Goal: Task Accomplishment & Management: Manage account settings

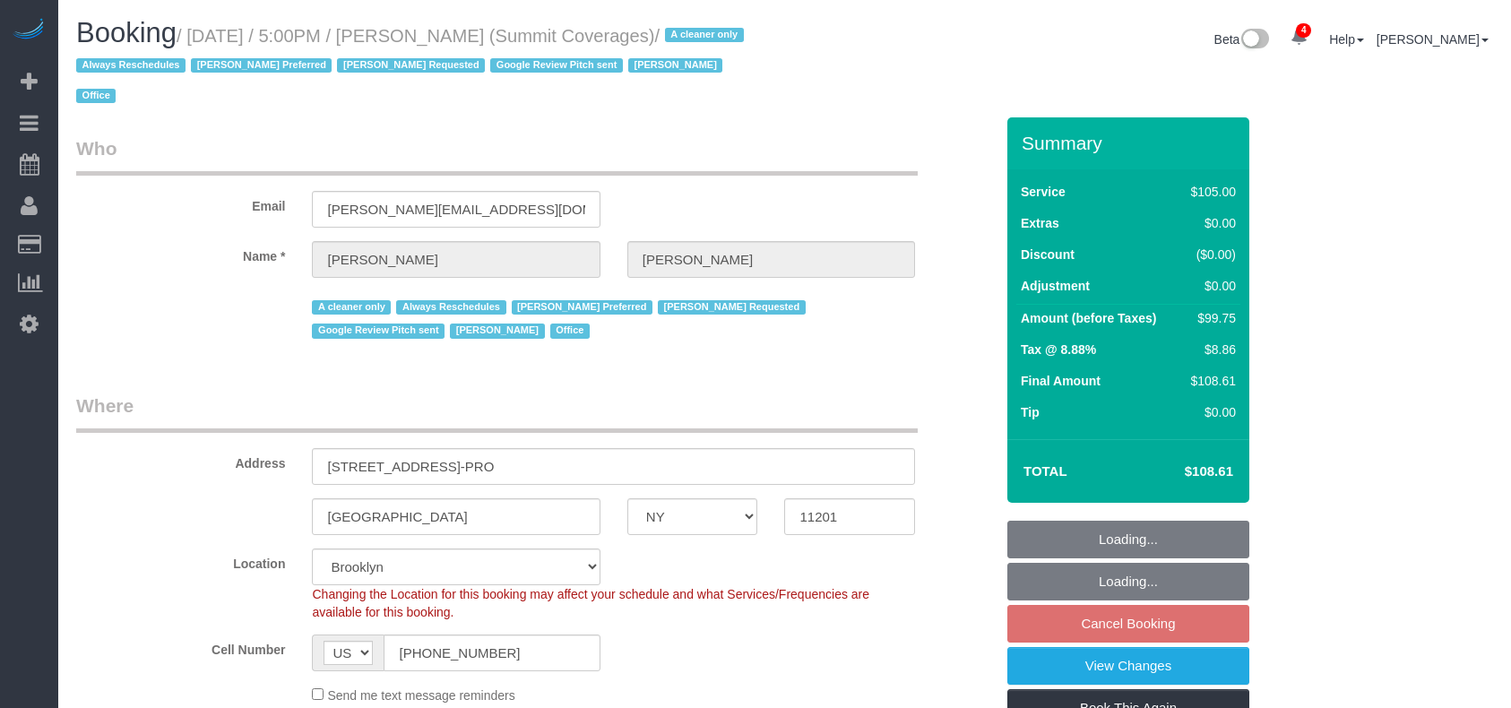
select select "NY"
select select "number:89"
select select "number:90"
select select "number:15"
select select "number:5"
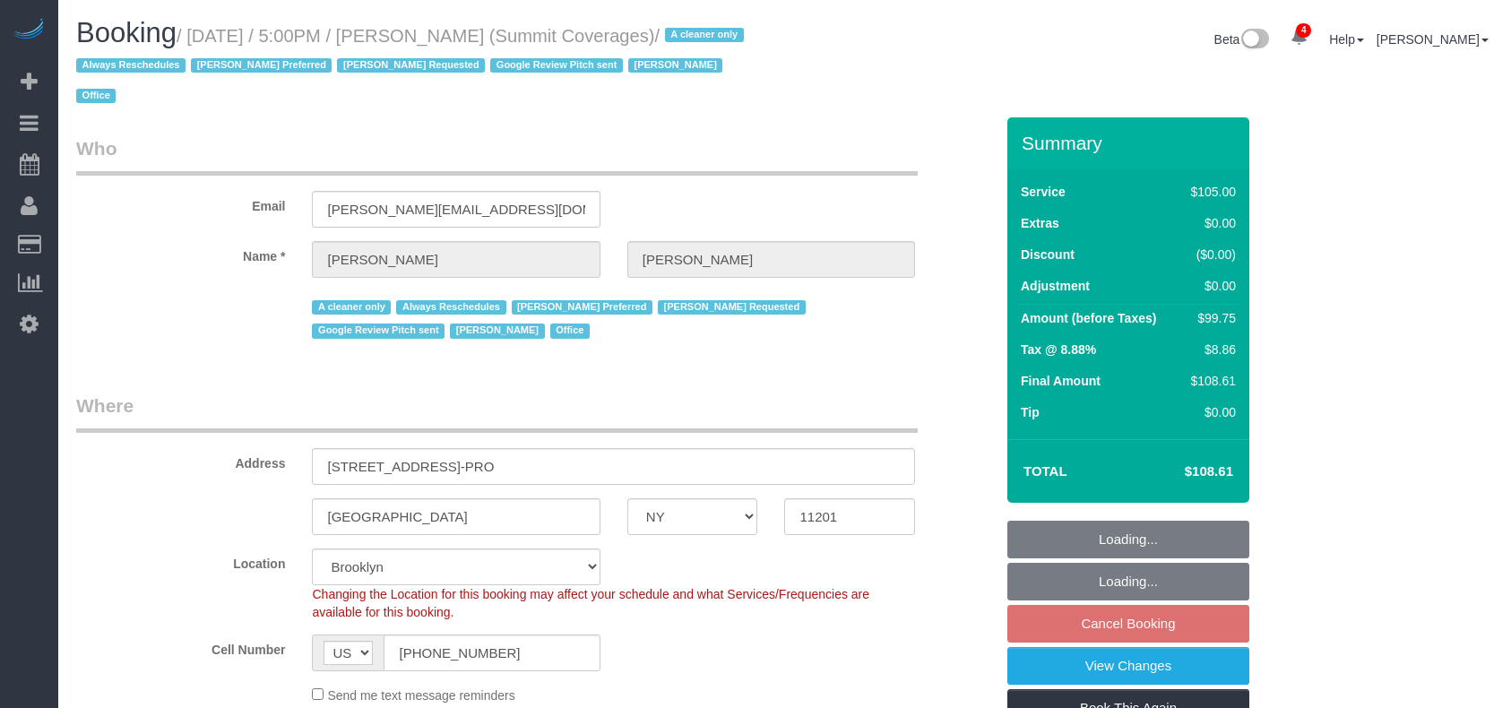
select select "number:21"
select select "object:1368"
select select "string:stripe-pm_1G3kd34VGloSiKo7CIqk8U5g"
select select "90"
select select "spot10"
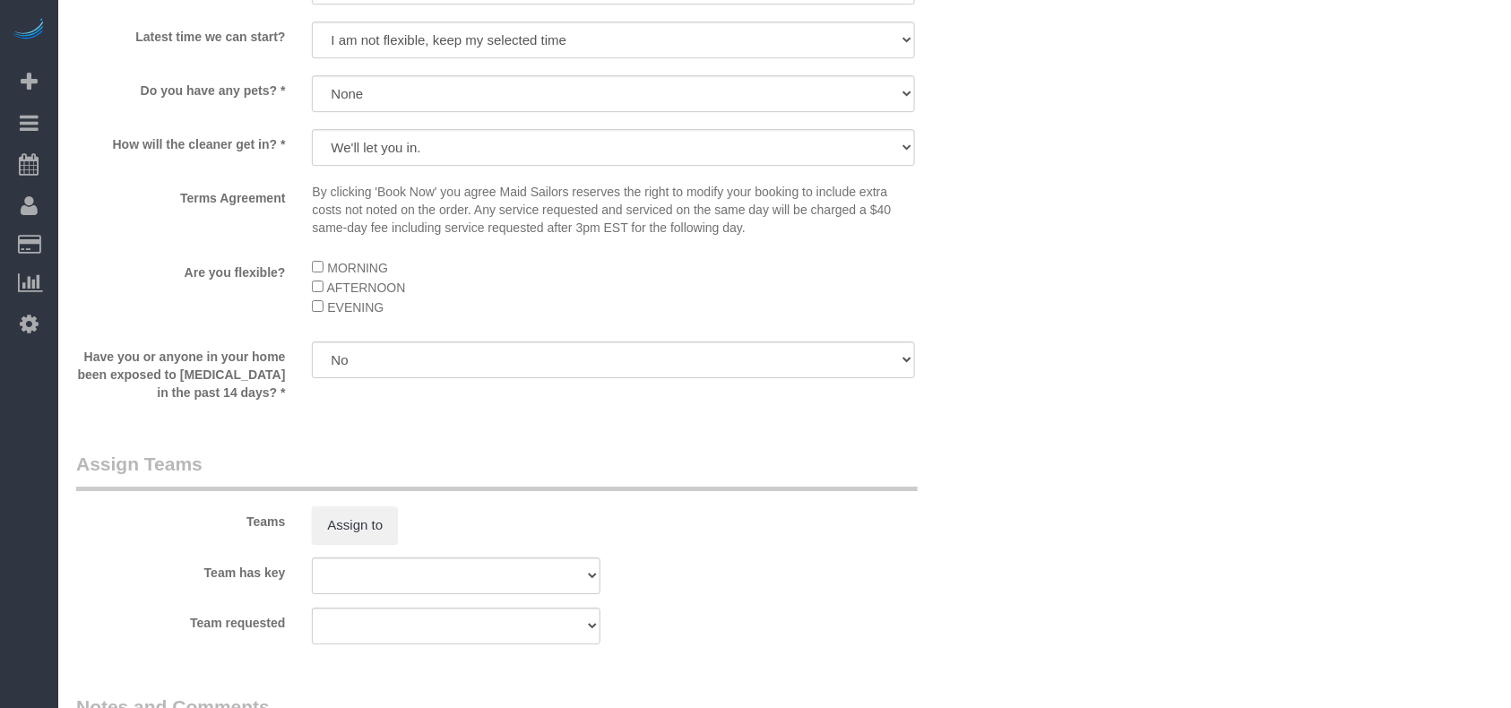
scroll to position [1851, 0]
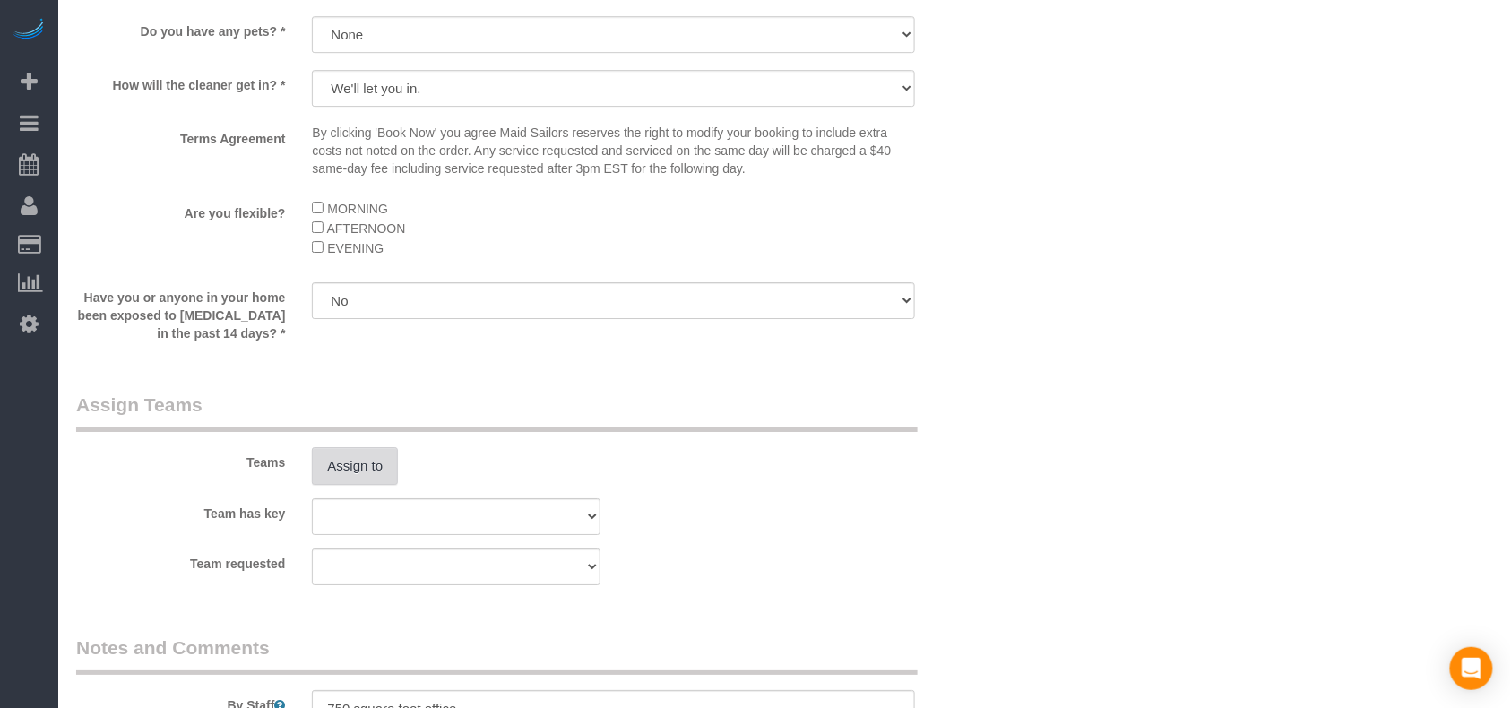
click at [395, 447] on button "Assign to" at bounding box center [355, 466] width 86 height 38
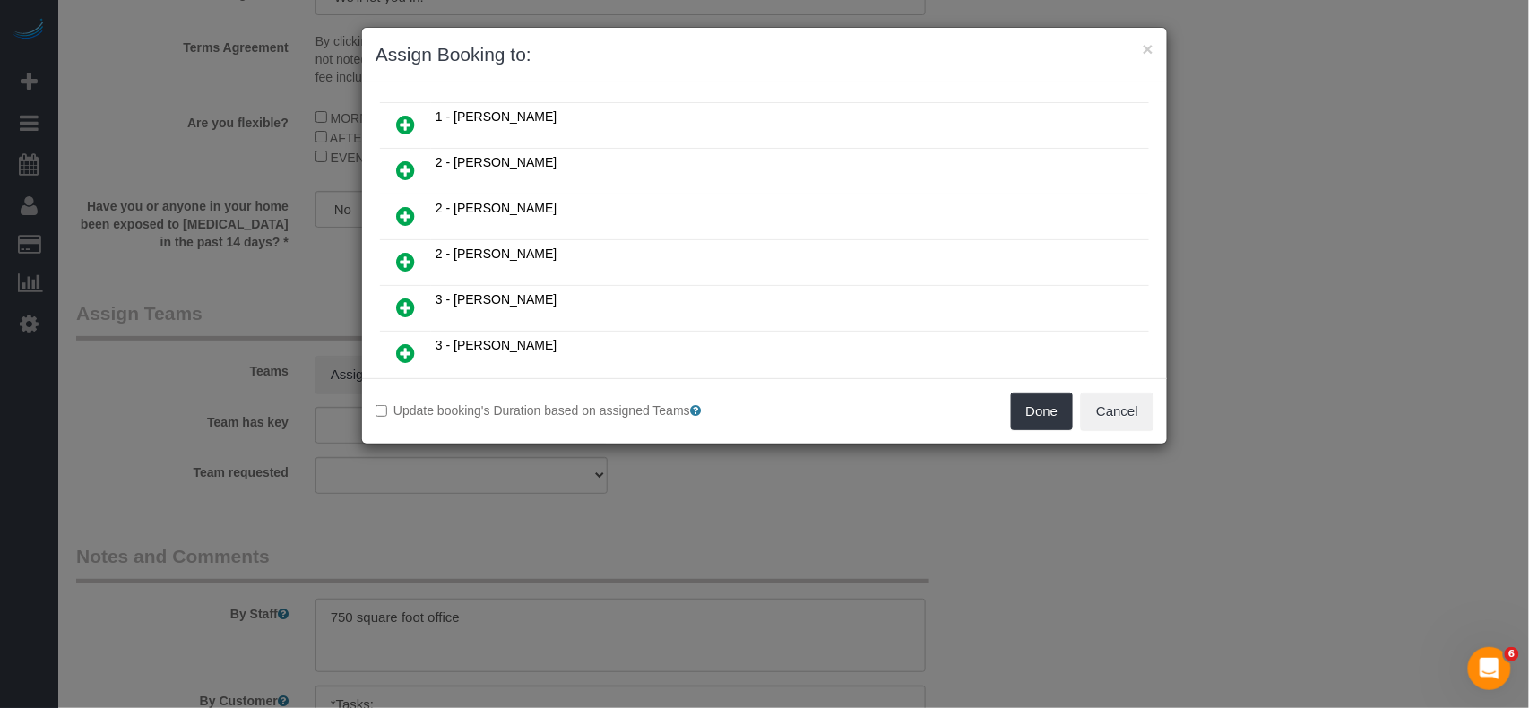
scroll to position [717, 0]
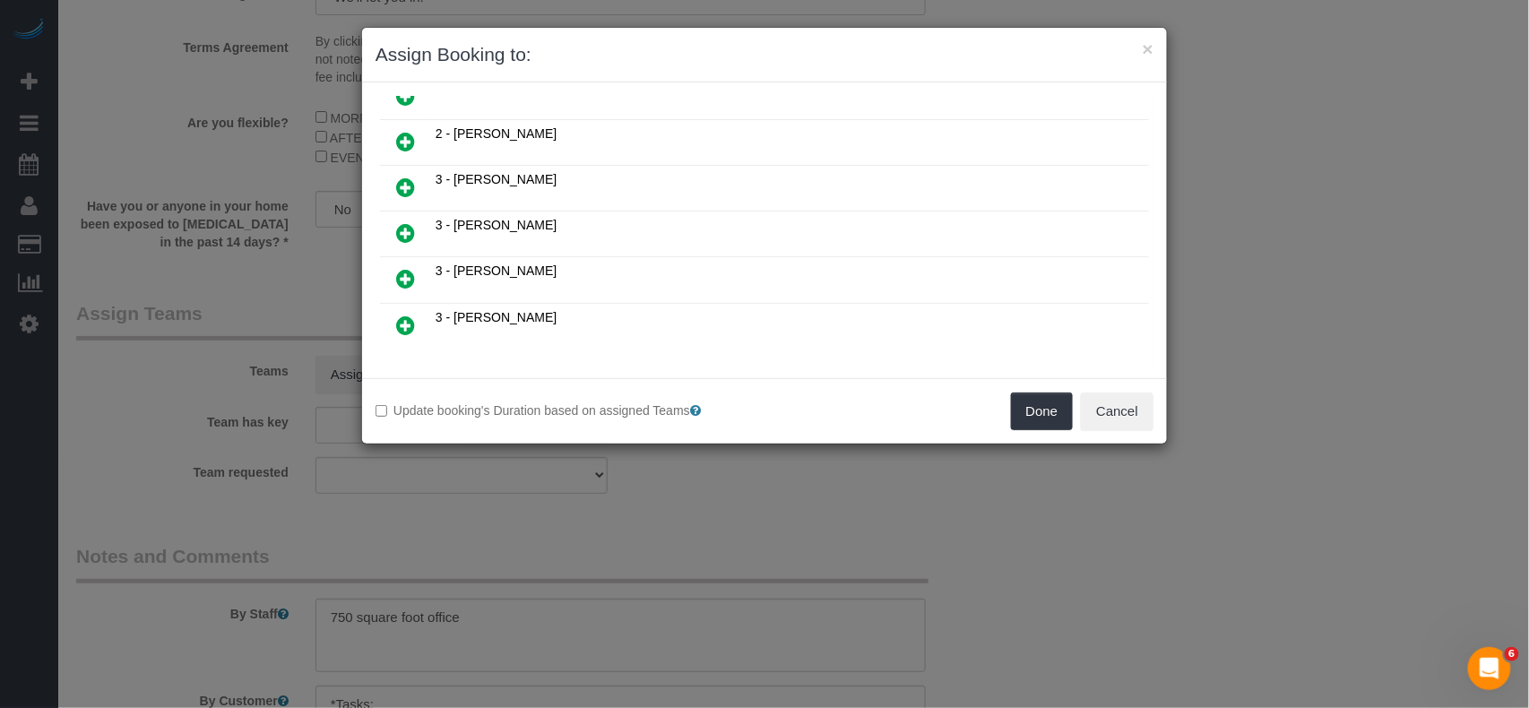
click at [414, 179] on icon at bounding box center [405, 188] width 19 height 22
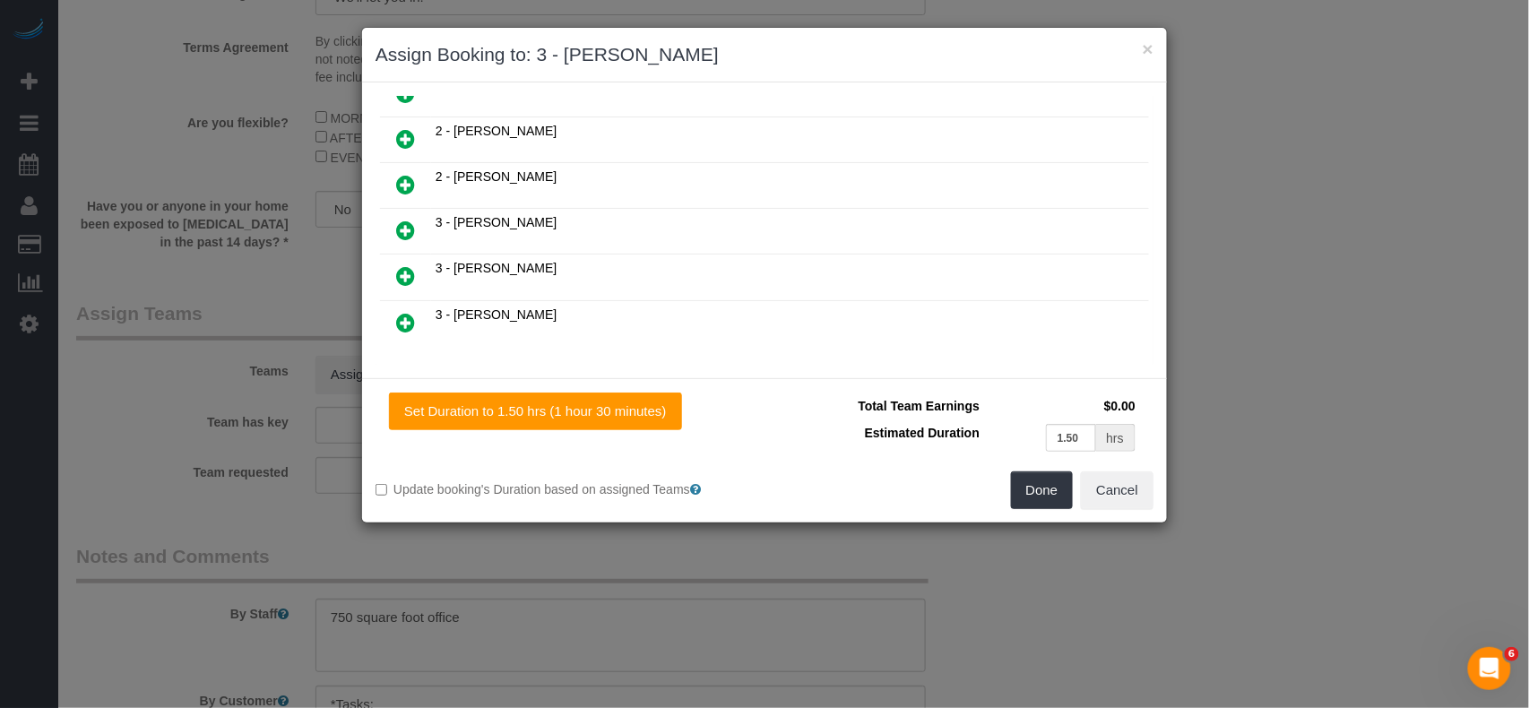
scroll to position [760, 0]
drag, startPoint x: 1022, startPoint y: 495, endPoint x: 1018, endPoint y: 482, distance: 13.3
click at [1023, 495] on button "Done" at bounding box center [1042, 490] width 63 height 38
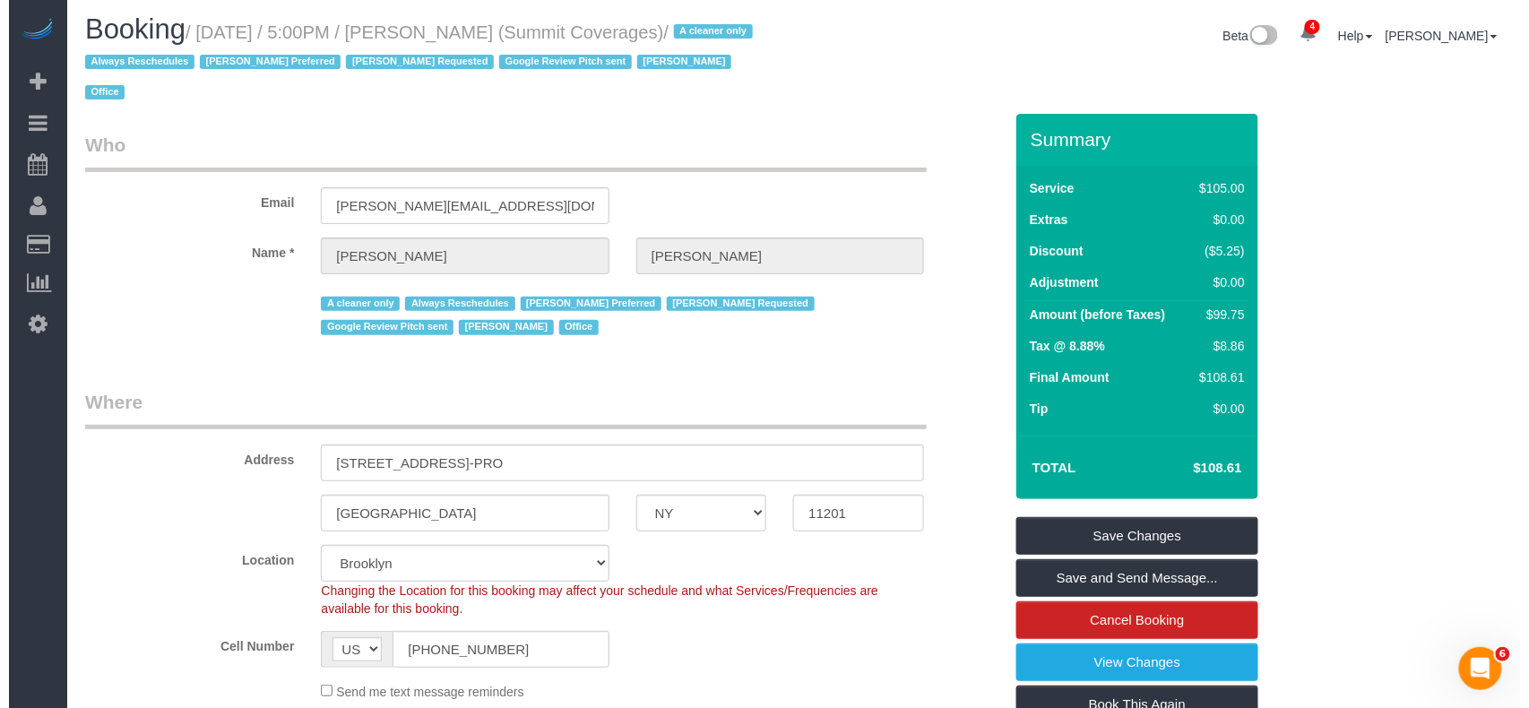
scroll to position [0, 0]
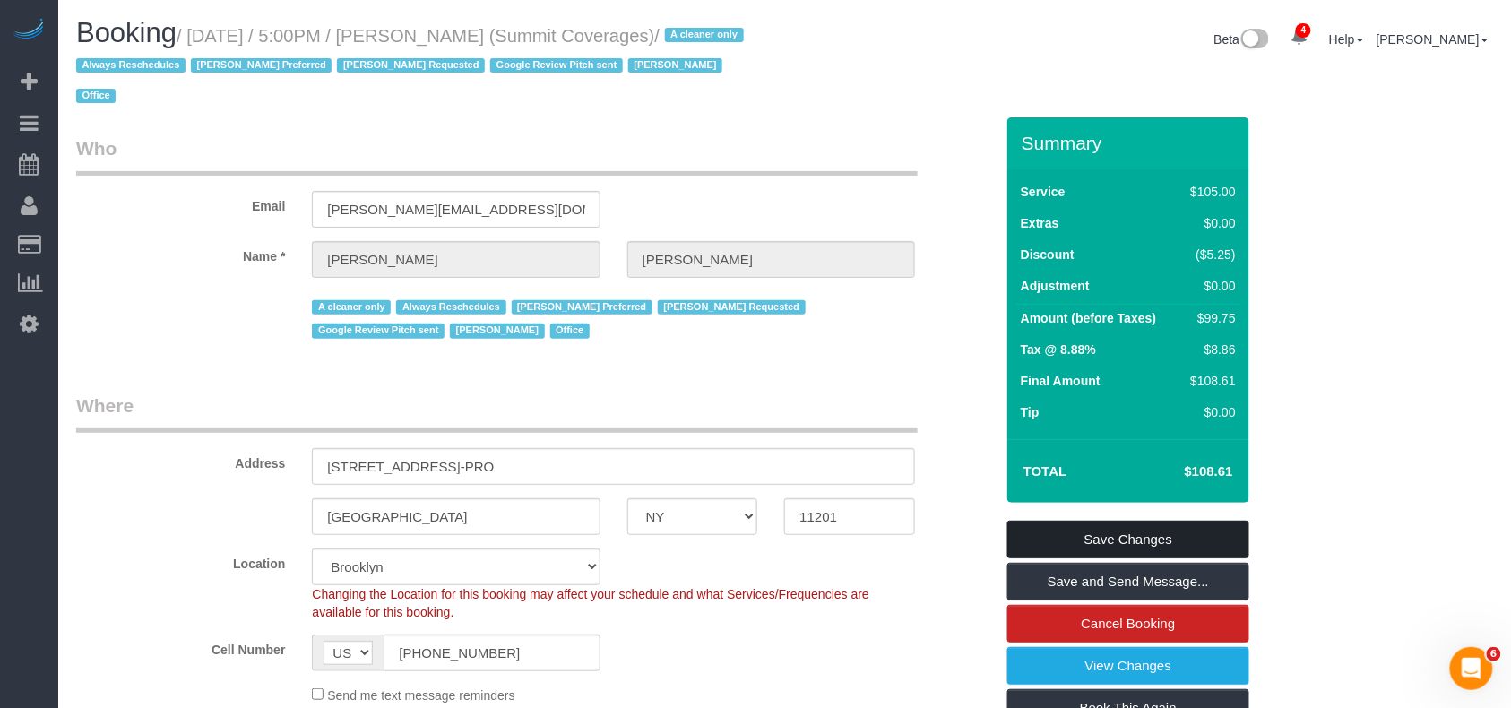
click at [1126, 547] on link "Save Changes" at bounding box center [1128, 540] width 242 height 38
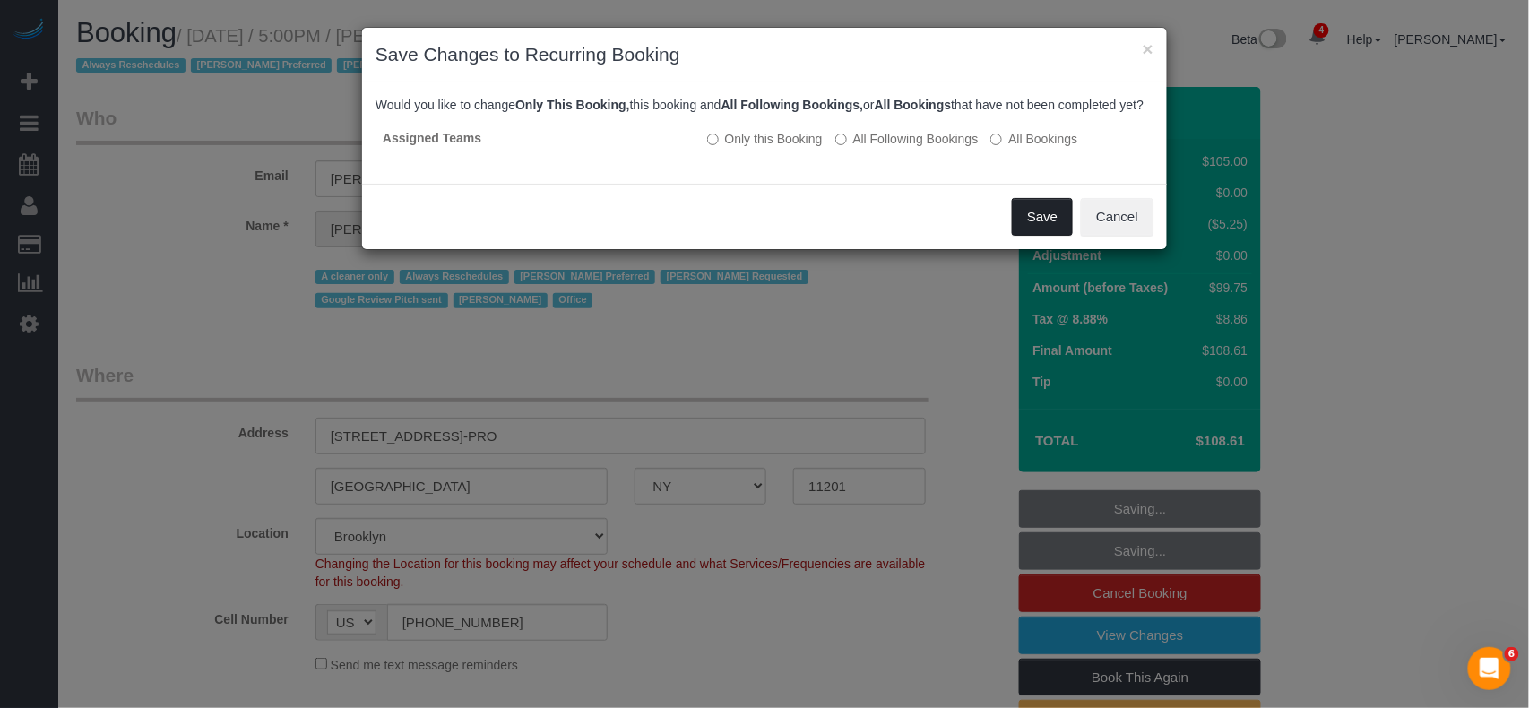
click at [1034, 236] on button "Save" at bounding box center [1042, 217] width 61 height 38
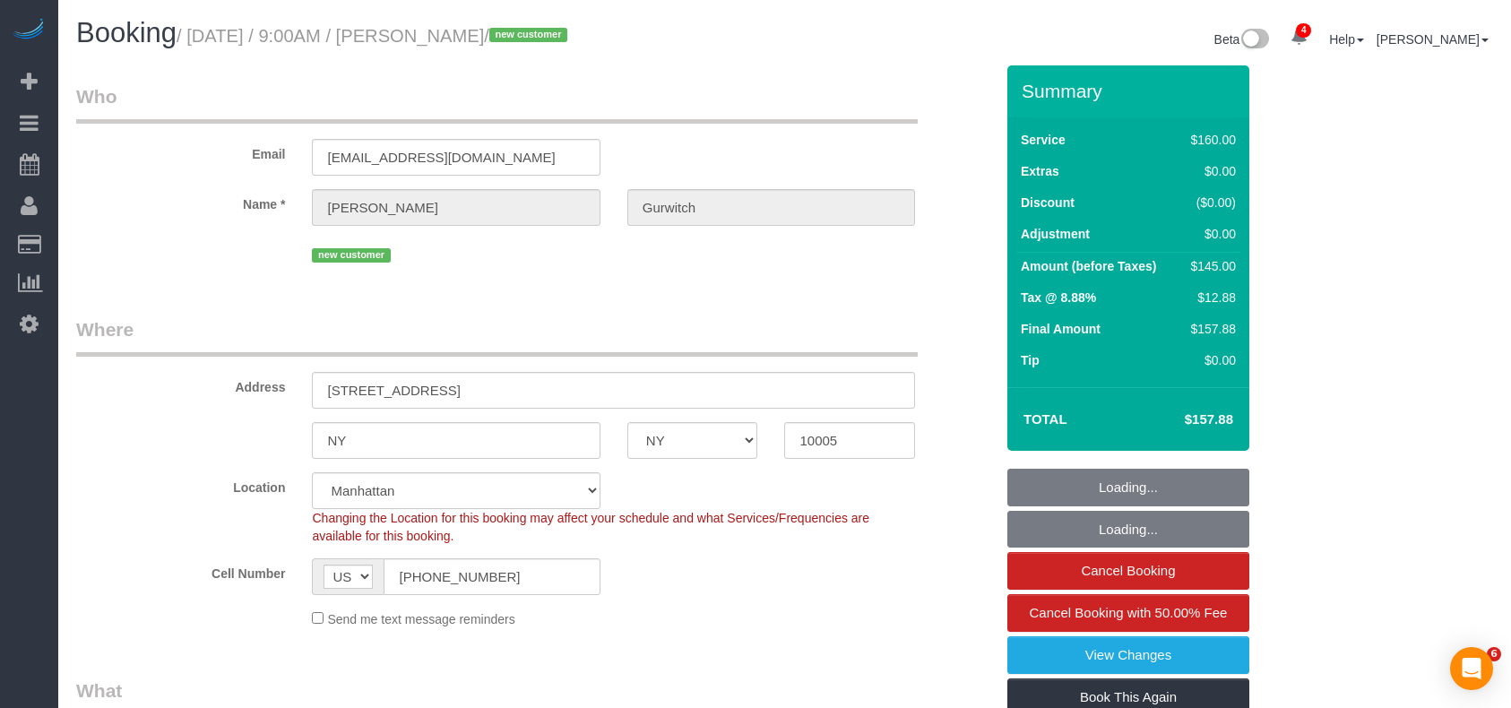
select select "NY"
select select "spot1"
select select "number:56"
select select "number:73"
select select "number:15"
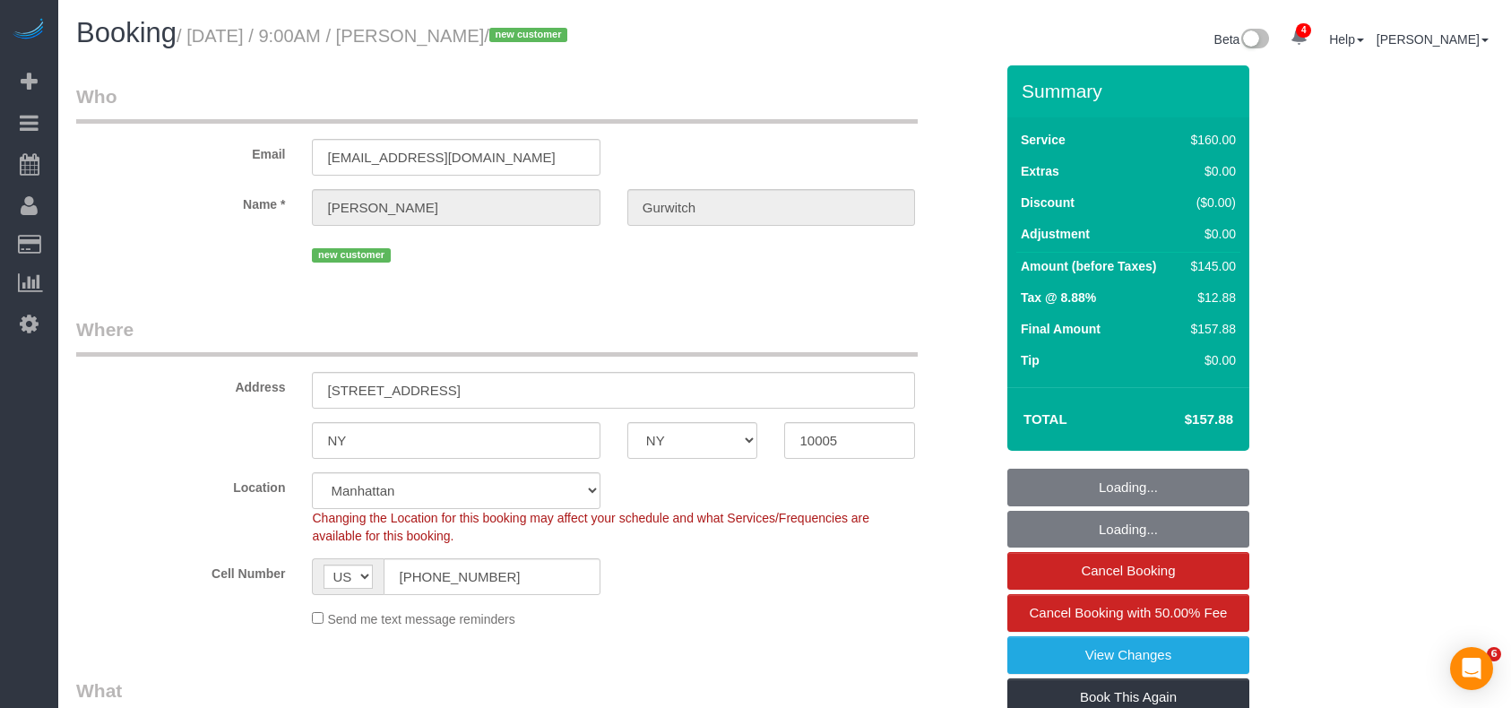
select select "number:5"
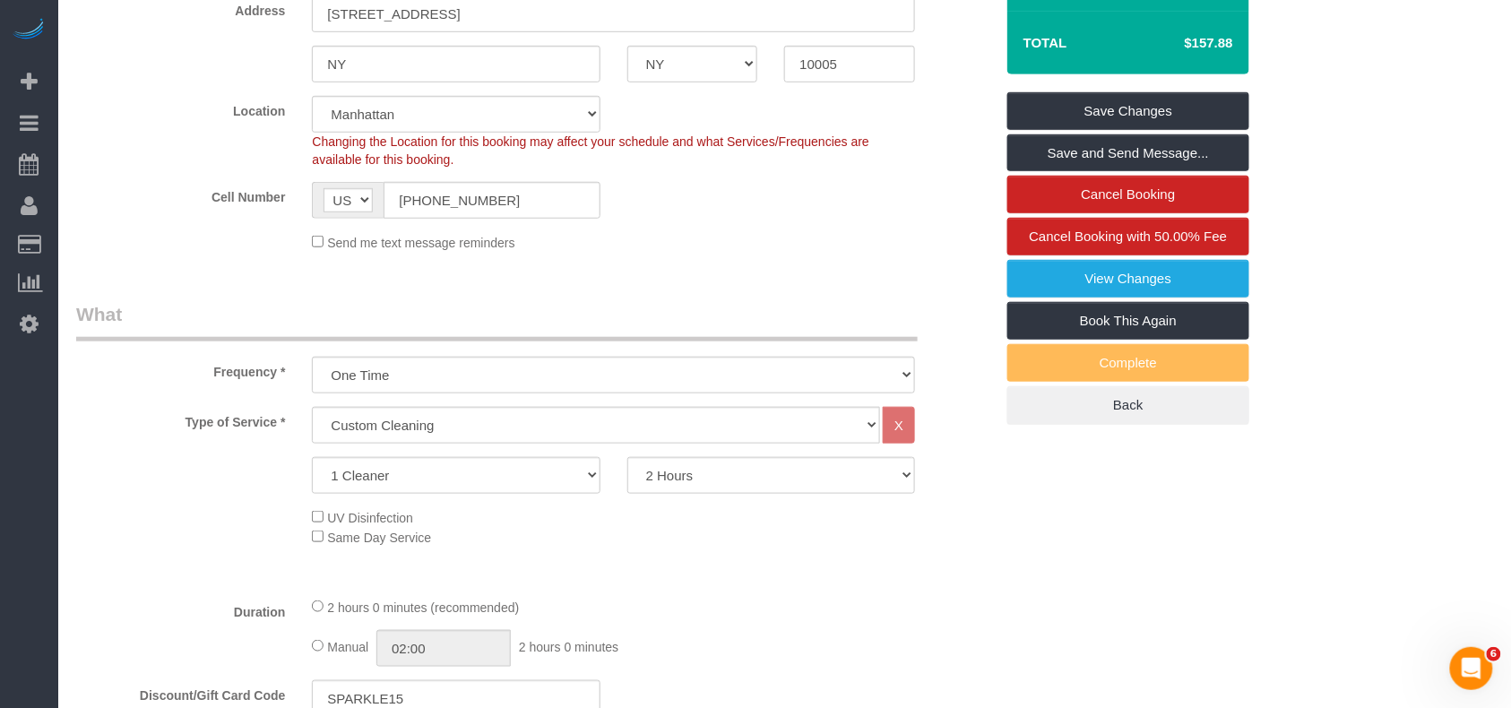
scroll to position [238, 0]
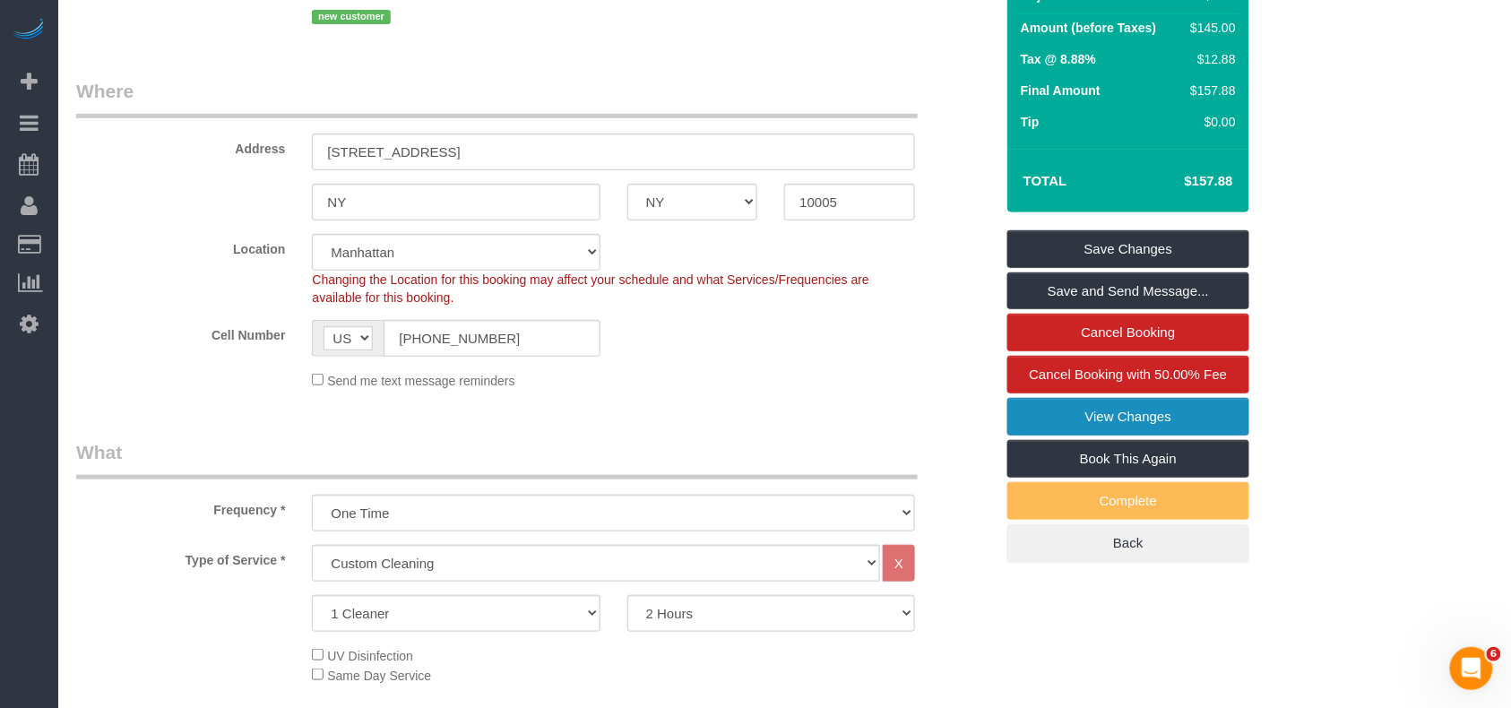
click at [1155, 435] on link "View Changes" at bounding box center [1128, 417] width 242 height 38
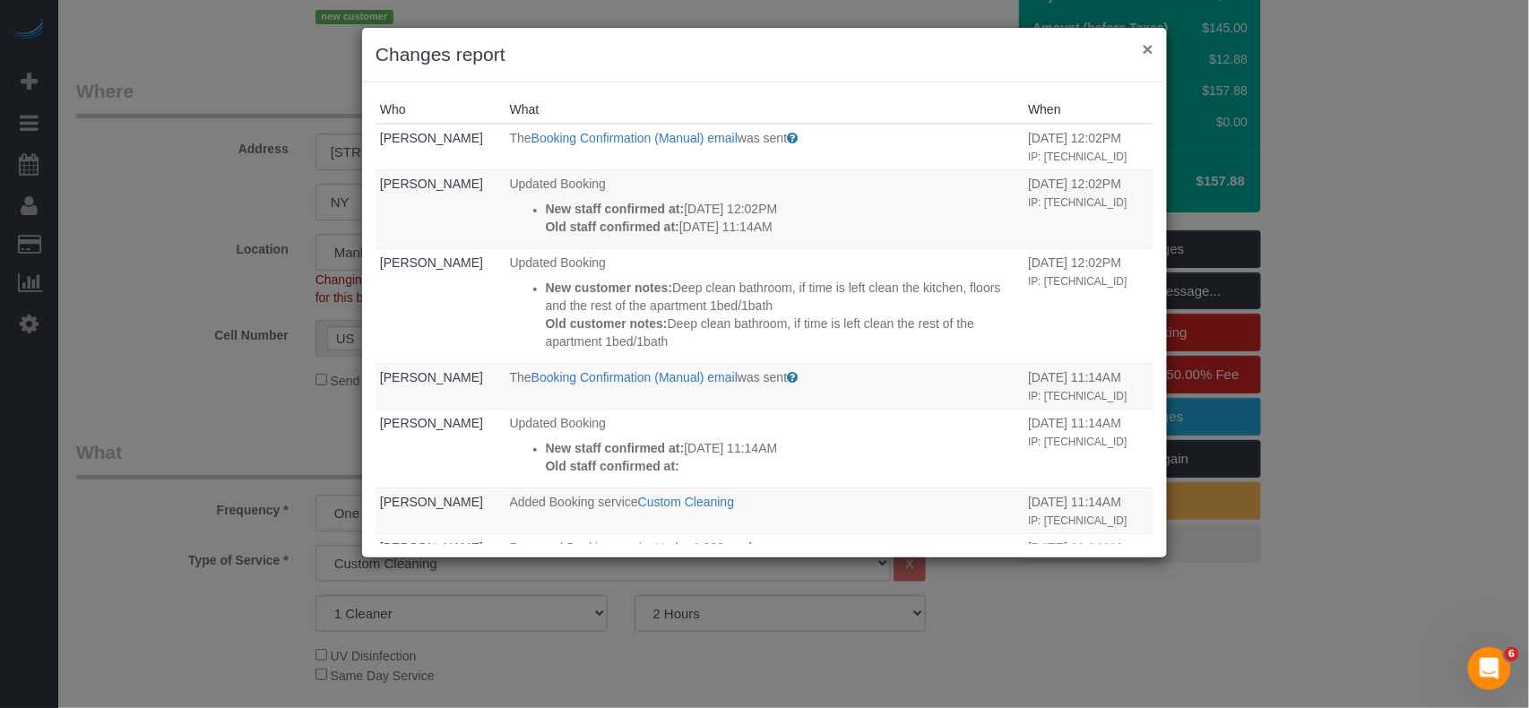
click at [1148, 51] on button "×" at bounding box center [1147, 48] width 11 height 19
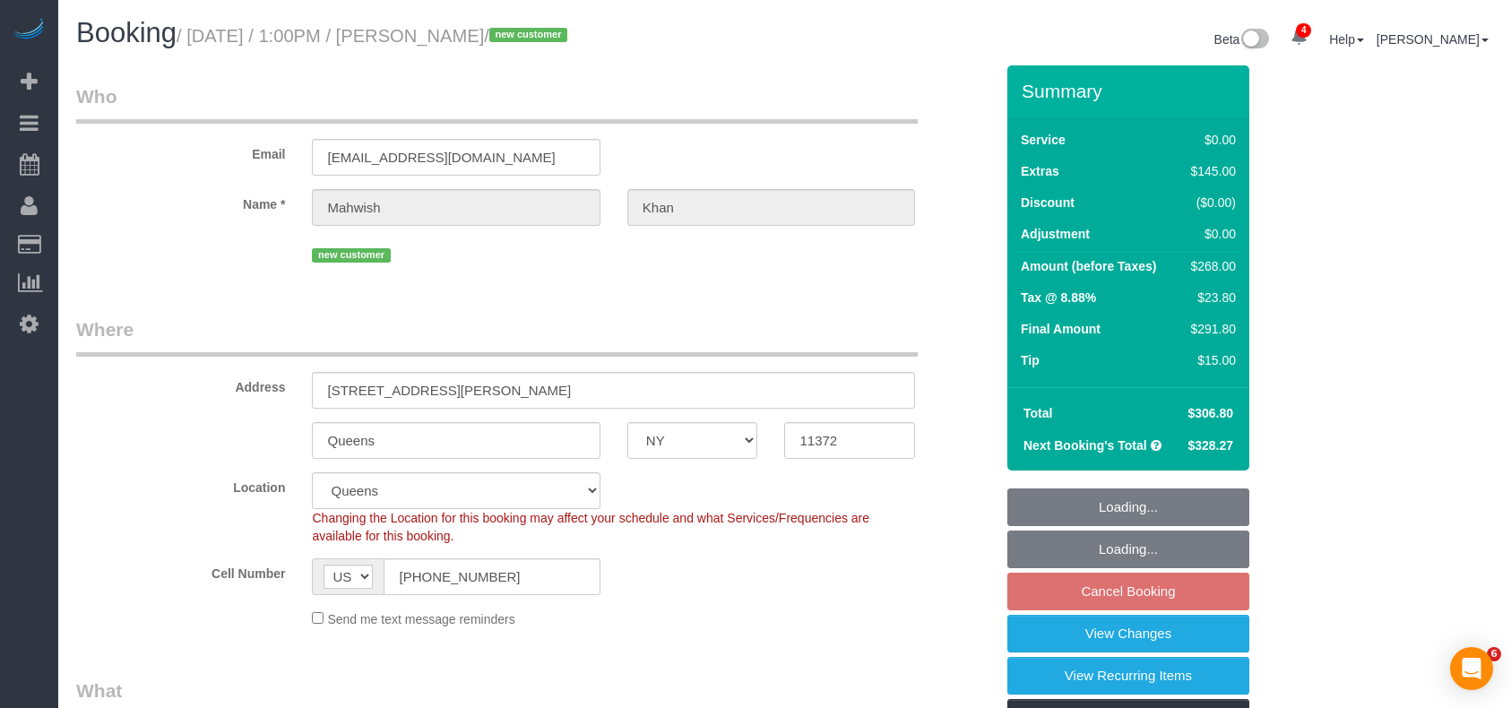
select select "NY"
select select "2"
select select "number:61"
select select "number:77"
select select "number:15"
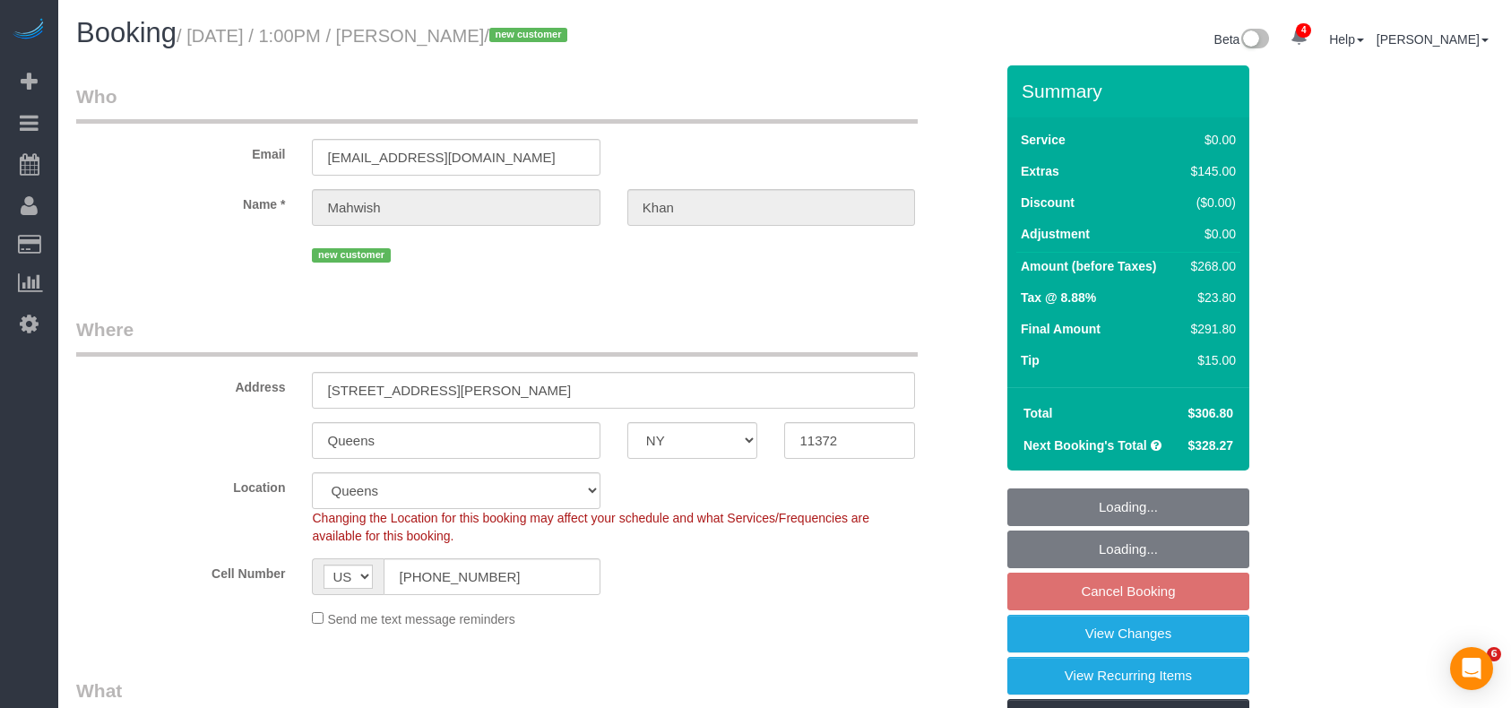
select select "number:5"
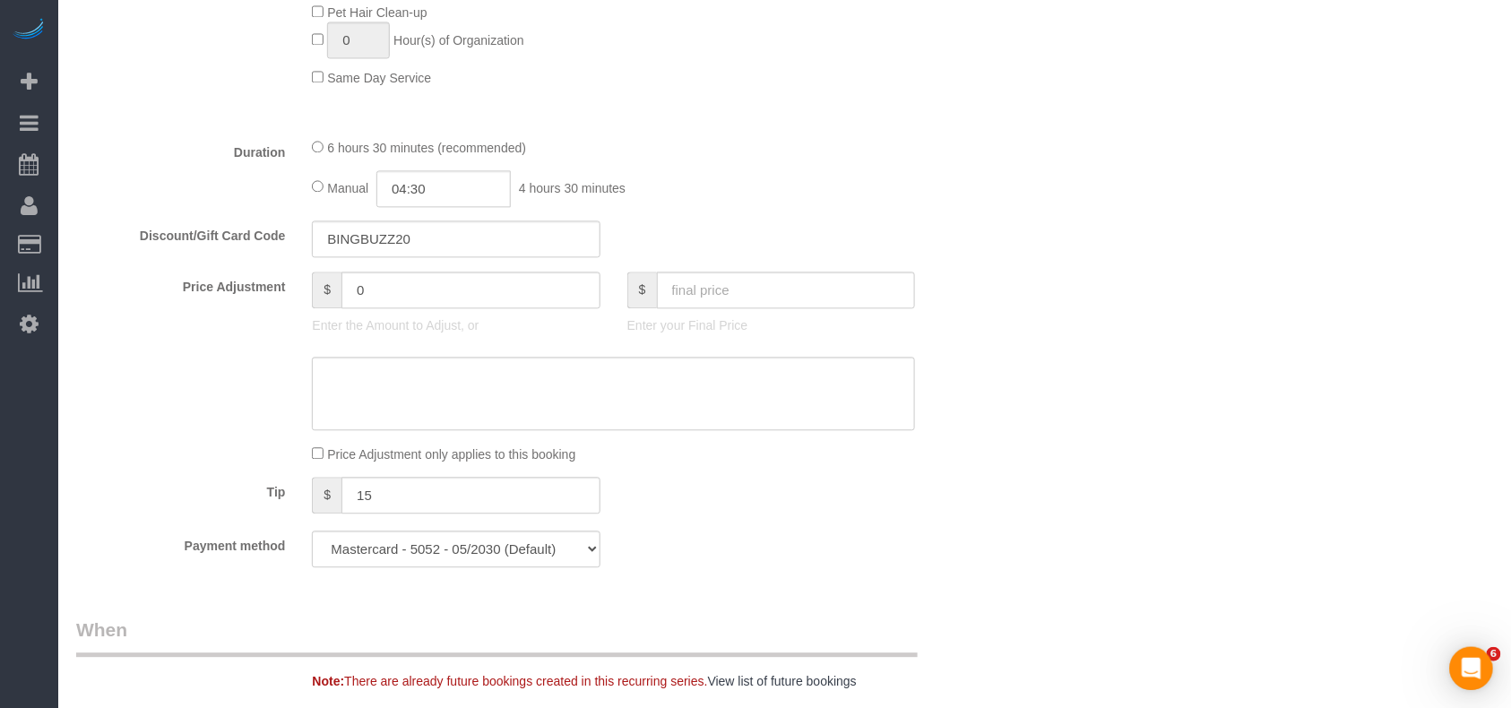
select select "spot1"
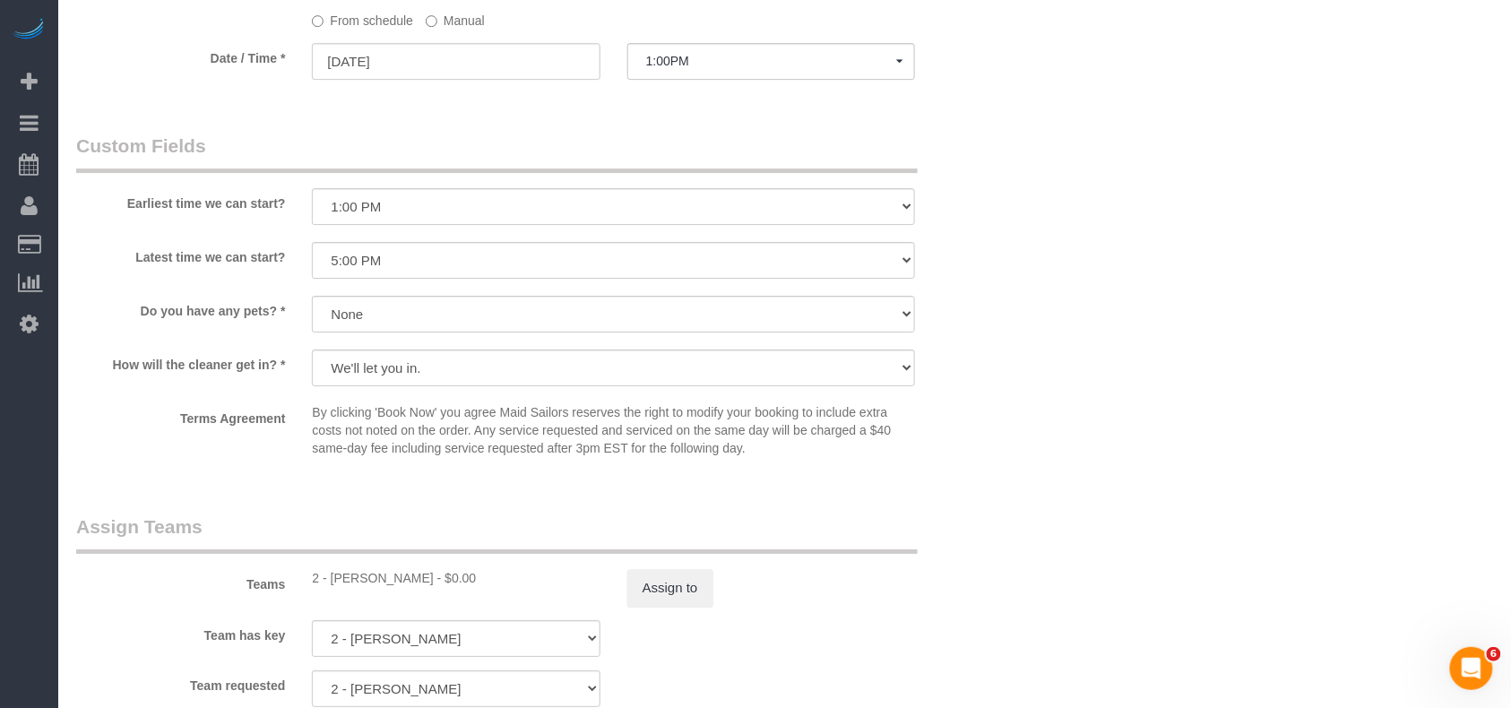
scroll to position [2030, 0]
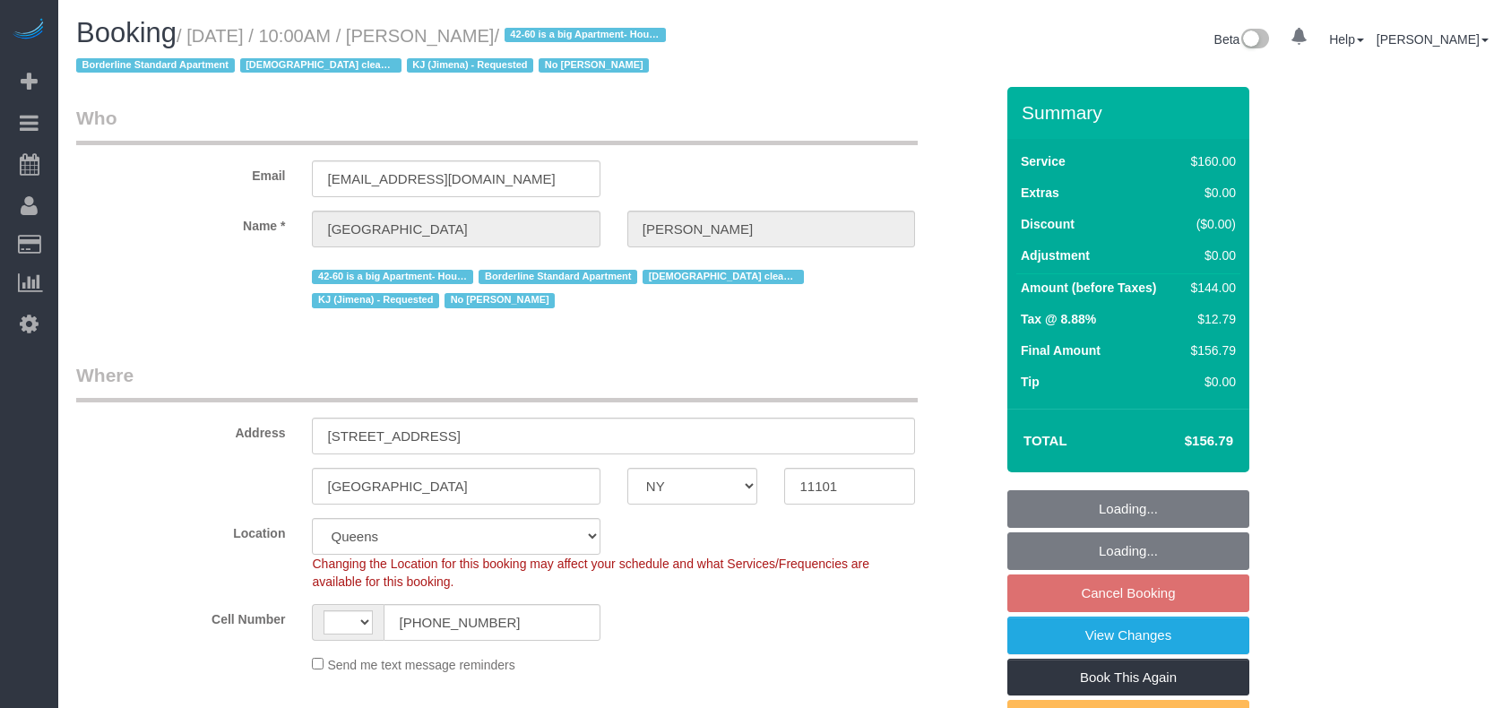
select select "NY"
select select "string:stripe-pm_1Pgapu4VGloSiKo7IXwbwPDU"
select select "string:[GEOGRAPHIC_DATA]"
select select "number:89"
select select "number:90"
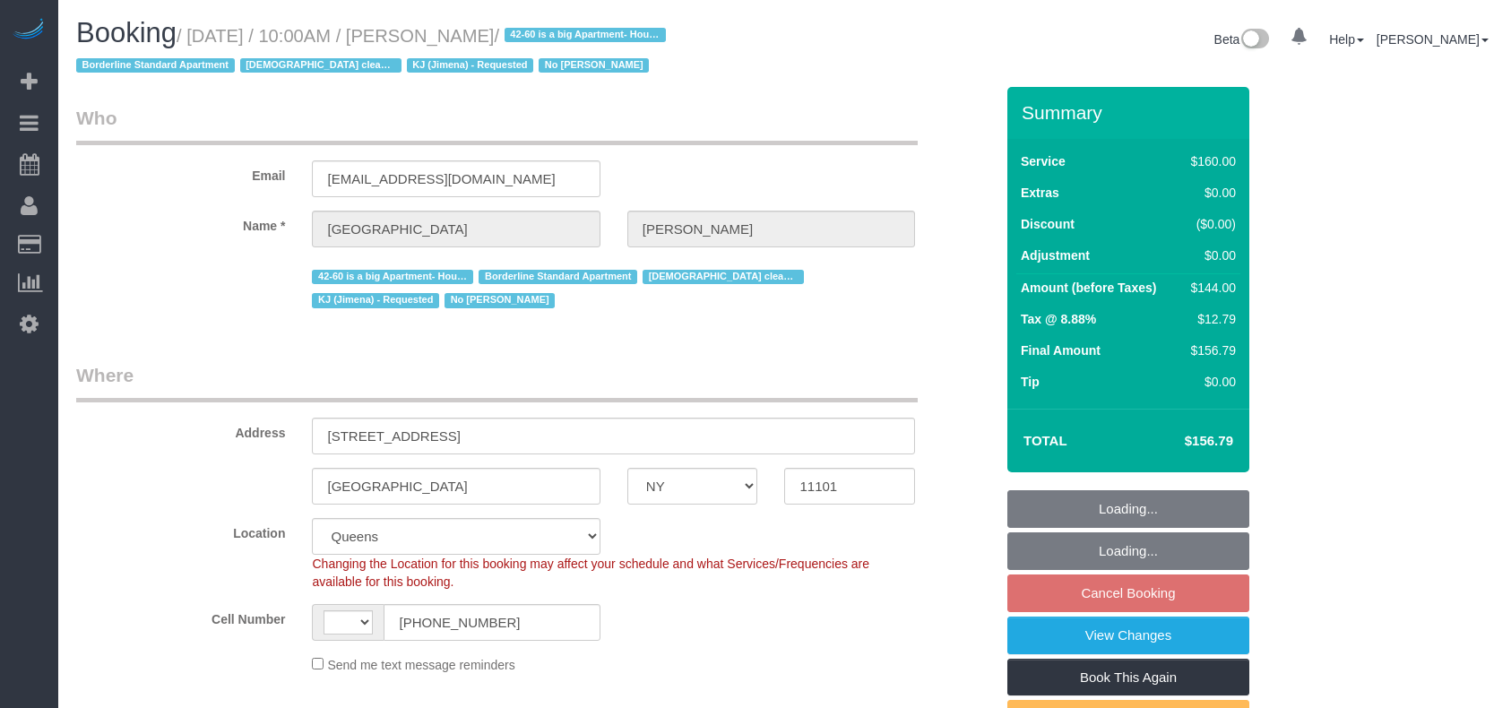
select select "number:15"
select select "number:7"
select select "object:909"
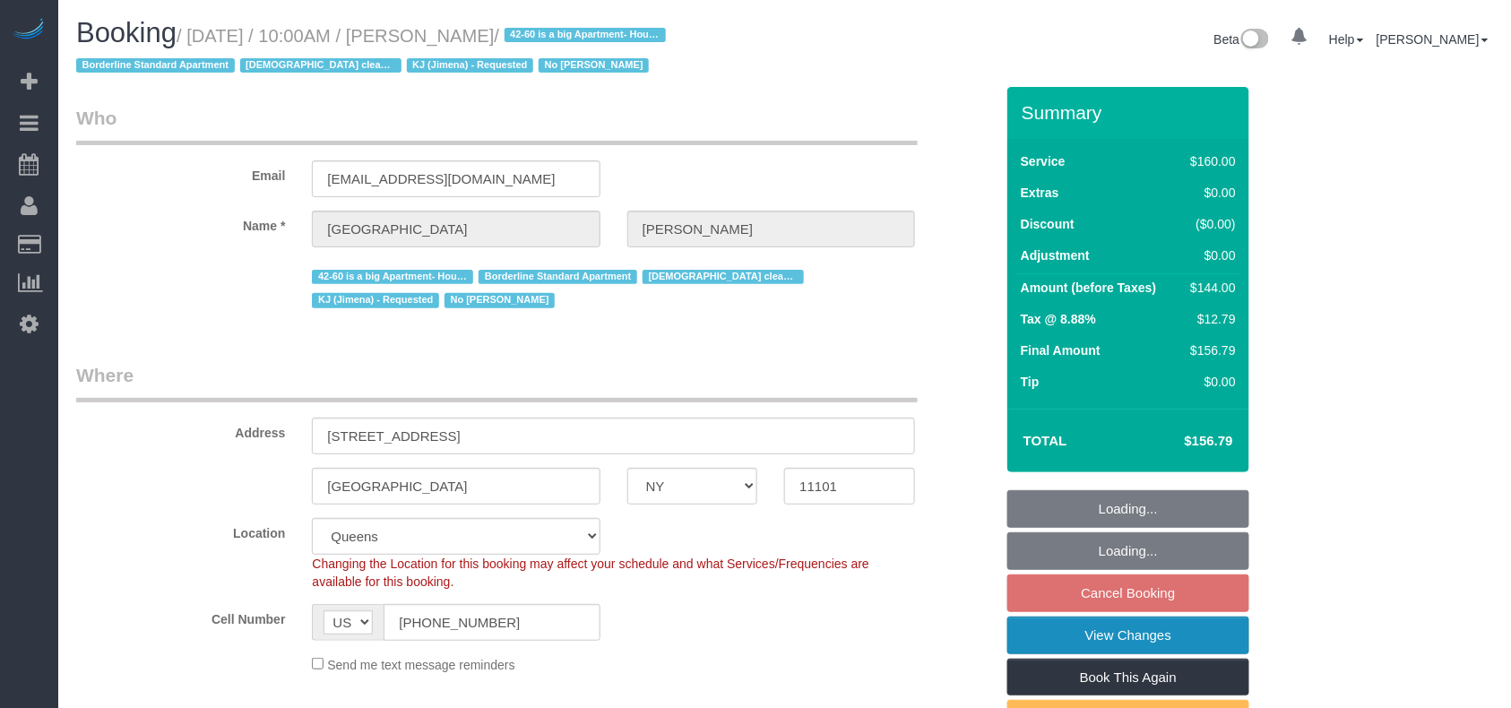
select select "spot3"
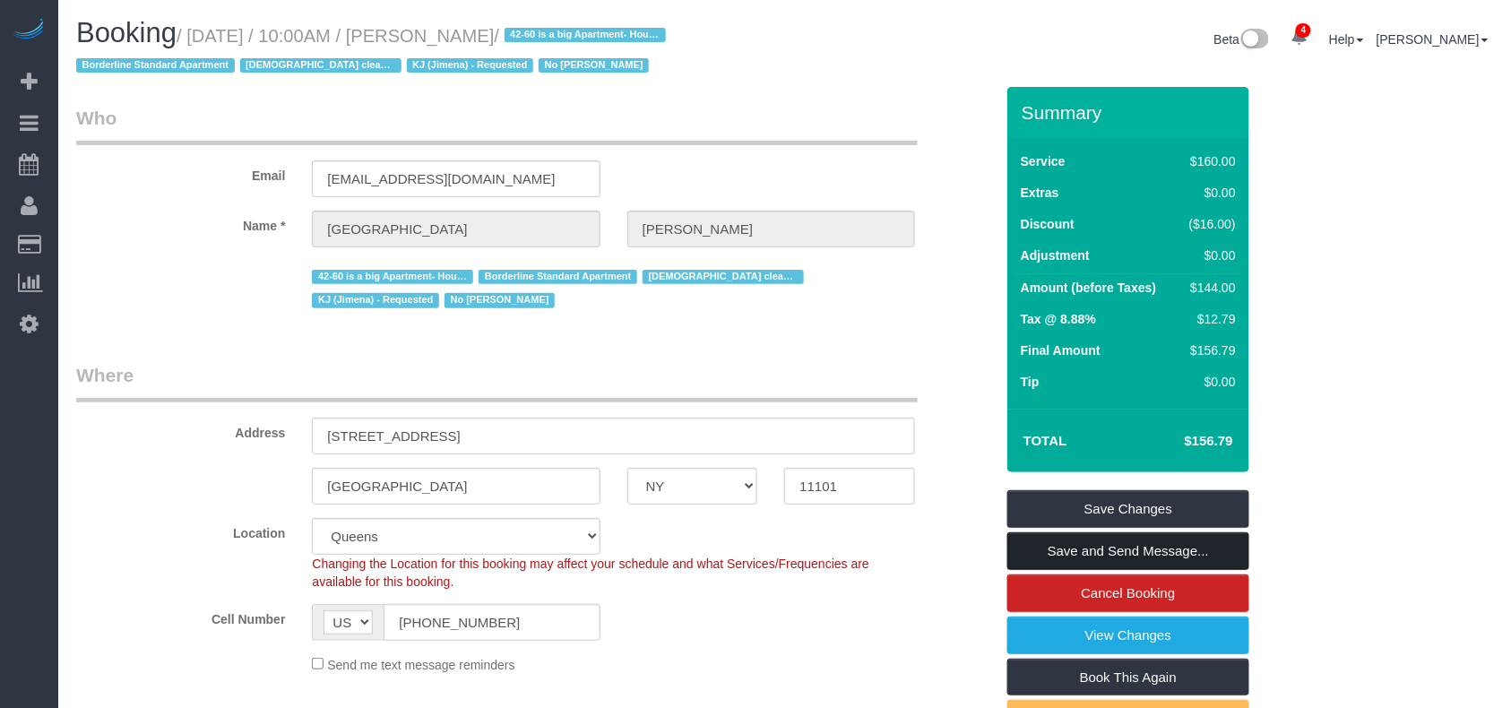
click at [1130, 549] on link "Save and Send Message..." at bounding box center [1128, 551] width 242 height 38
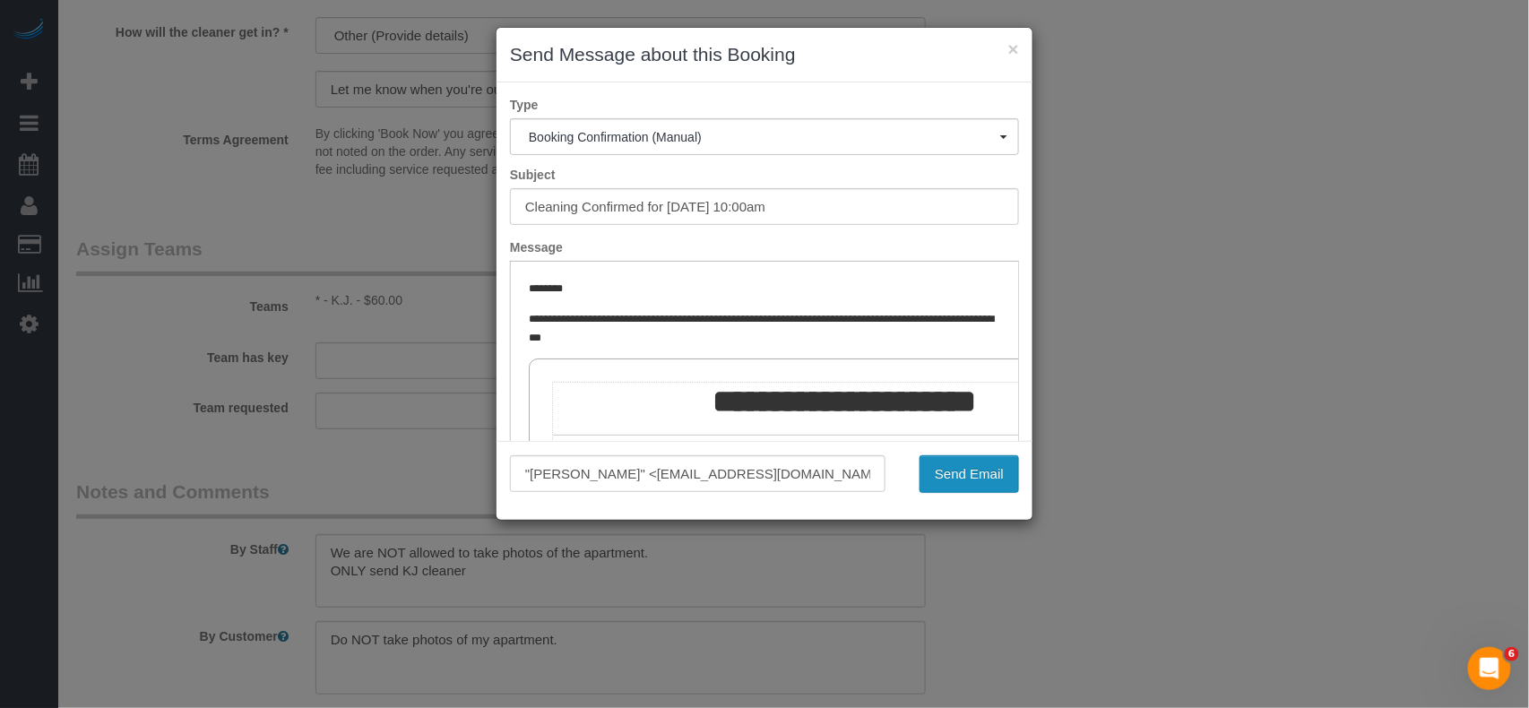
click at [966, 473] on button "Send Email" at bounding box center [968, 474] width 99 height 38
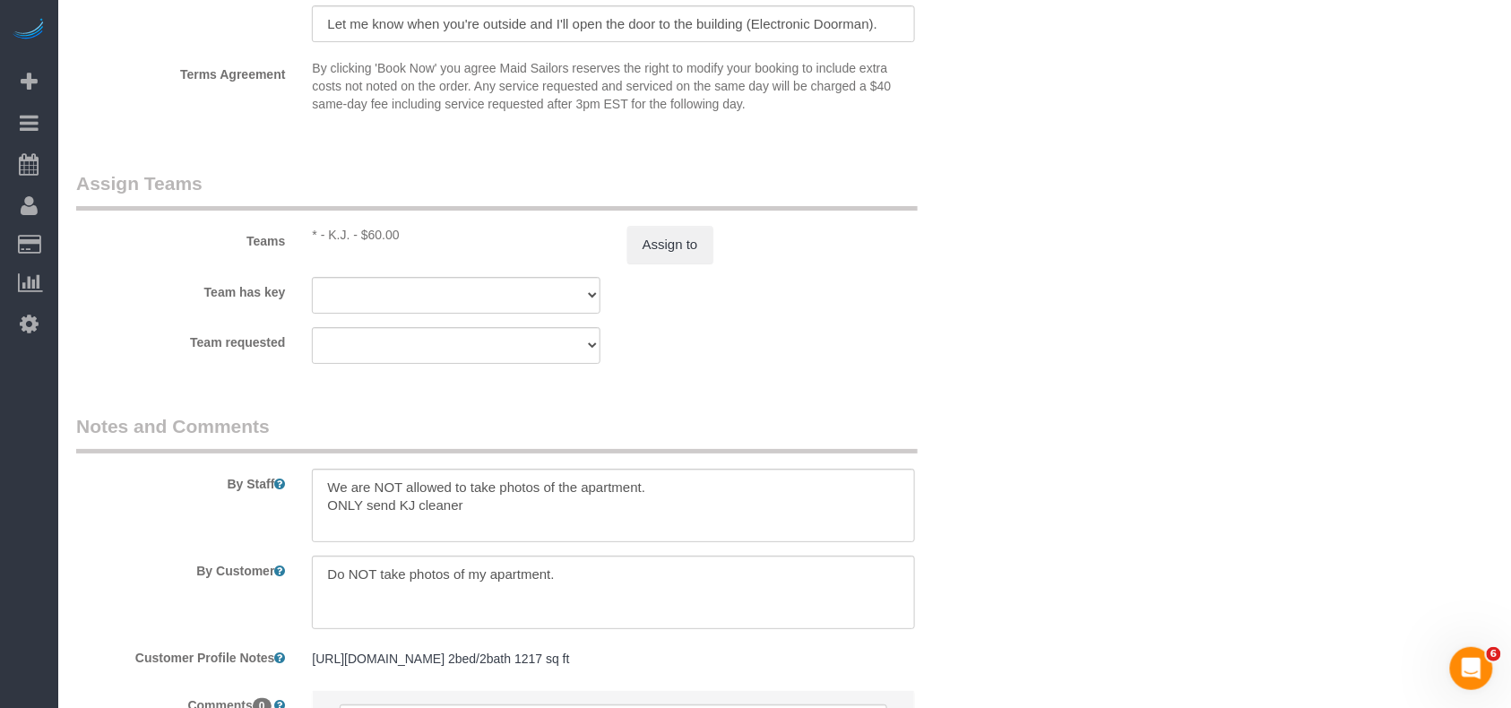
scroll to position [2055, 0]
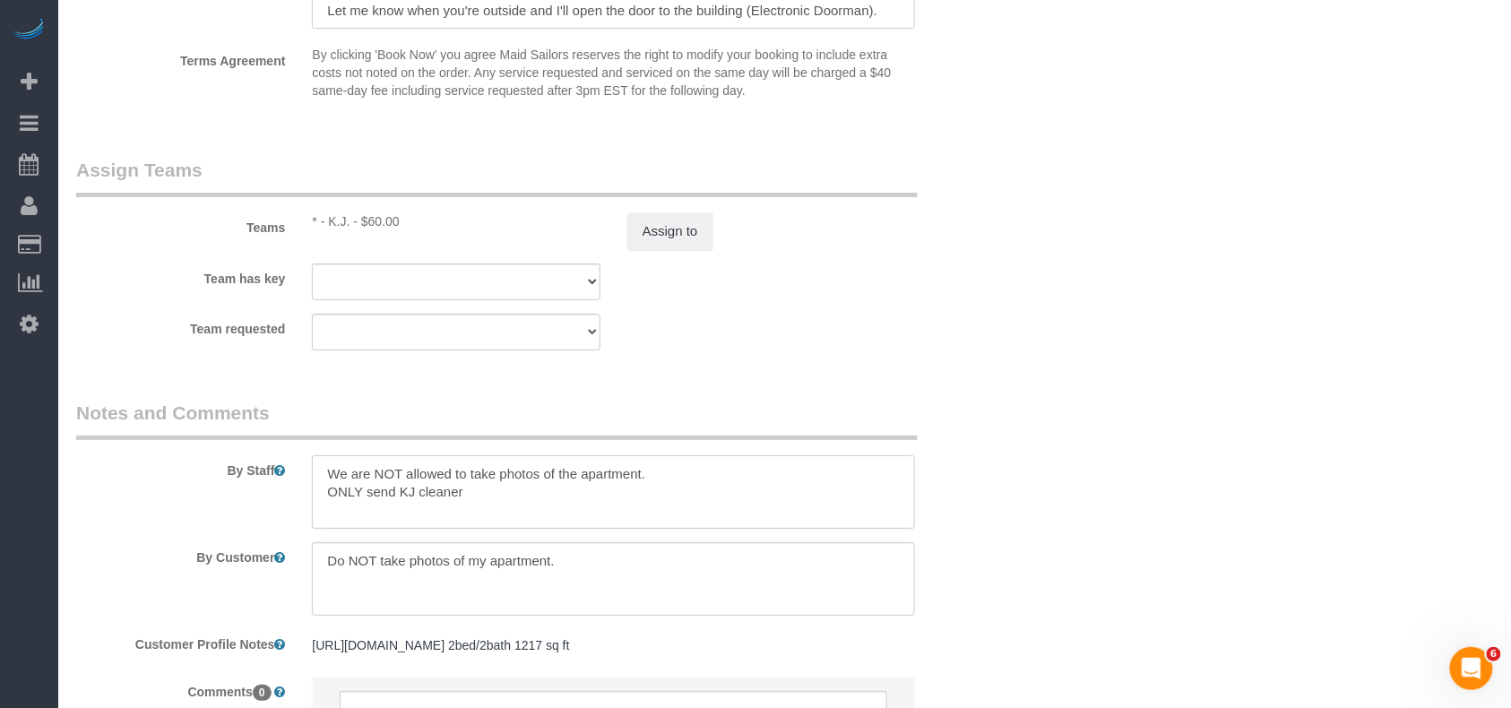
click at [566, 495] on textarea at bounding box center [613, 491] width 603 height 73
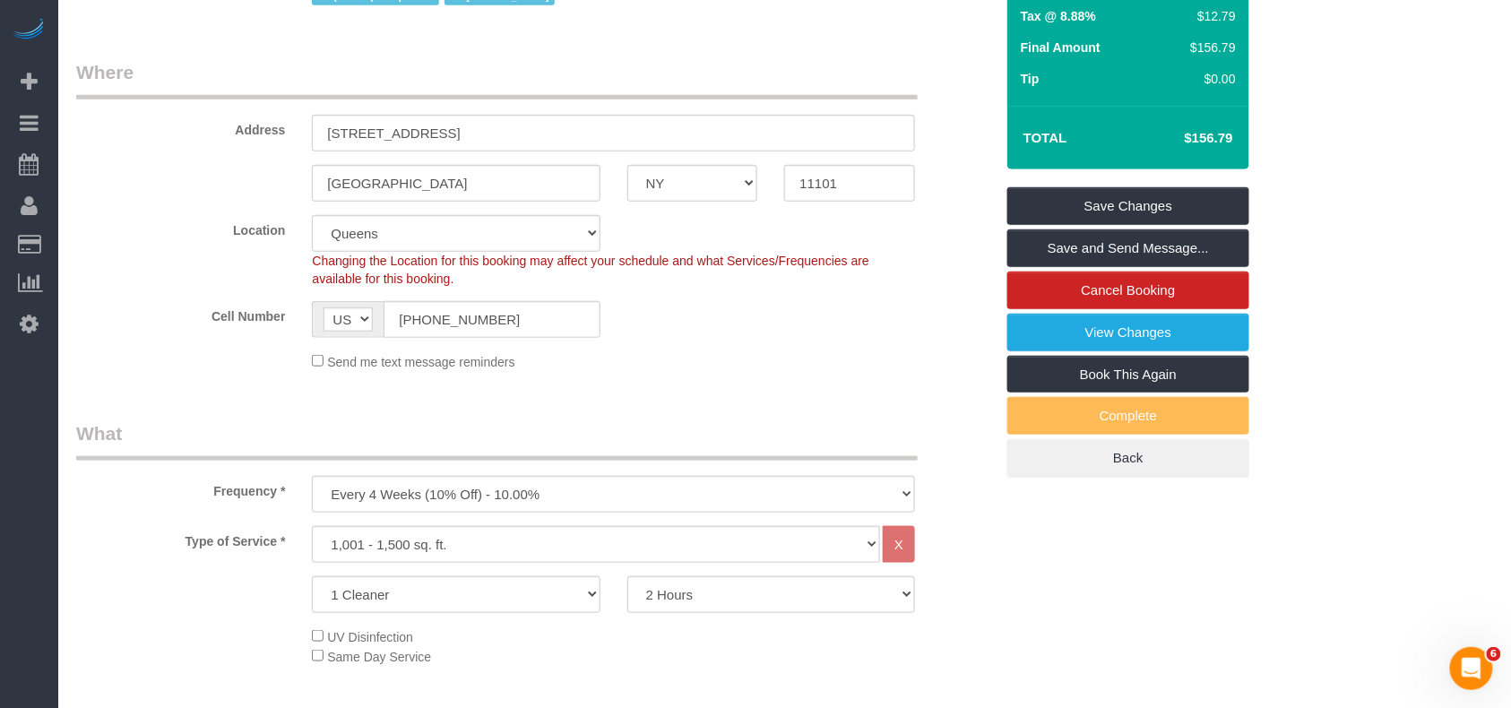
scroll to position [263, 0]
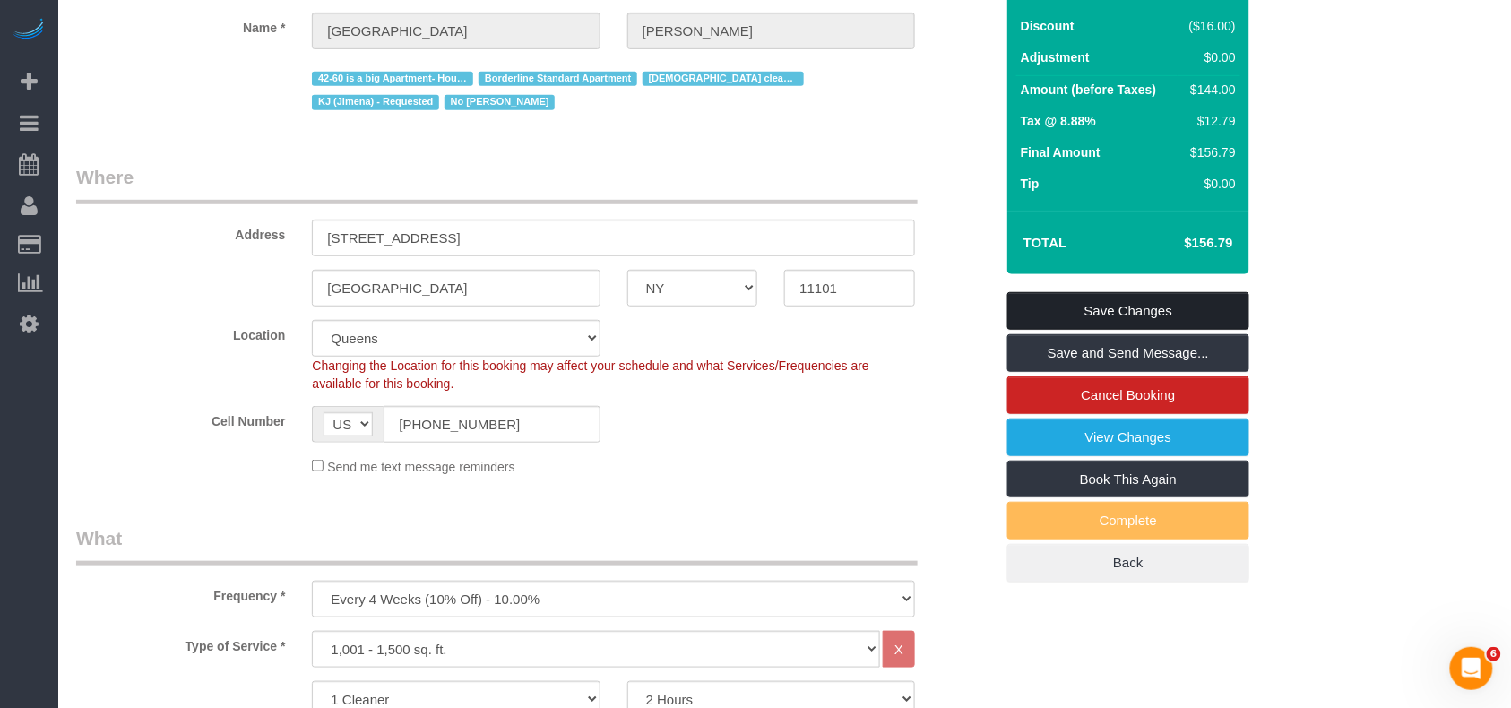
type textarea "We are NOT allowed to take photos of the apartment. ONLY send KJ cleaner(Jimena)"
click at [1149, 309] on link "Save Changes" at bounding box center [1128, 311] width 242 height 38
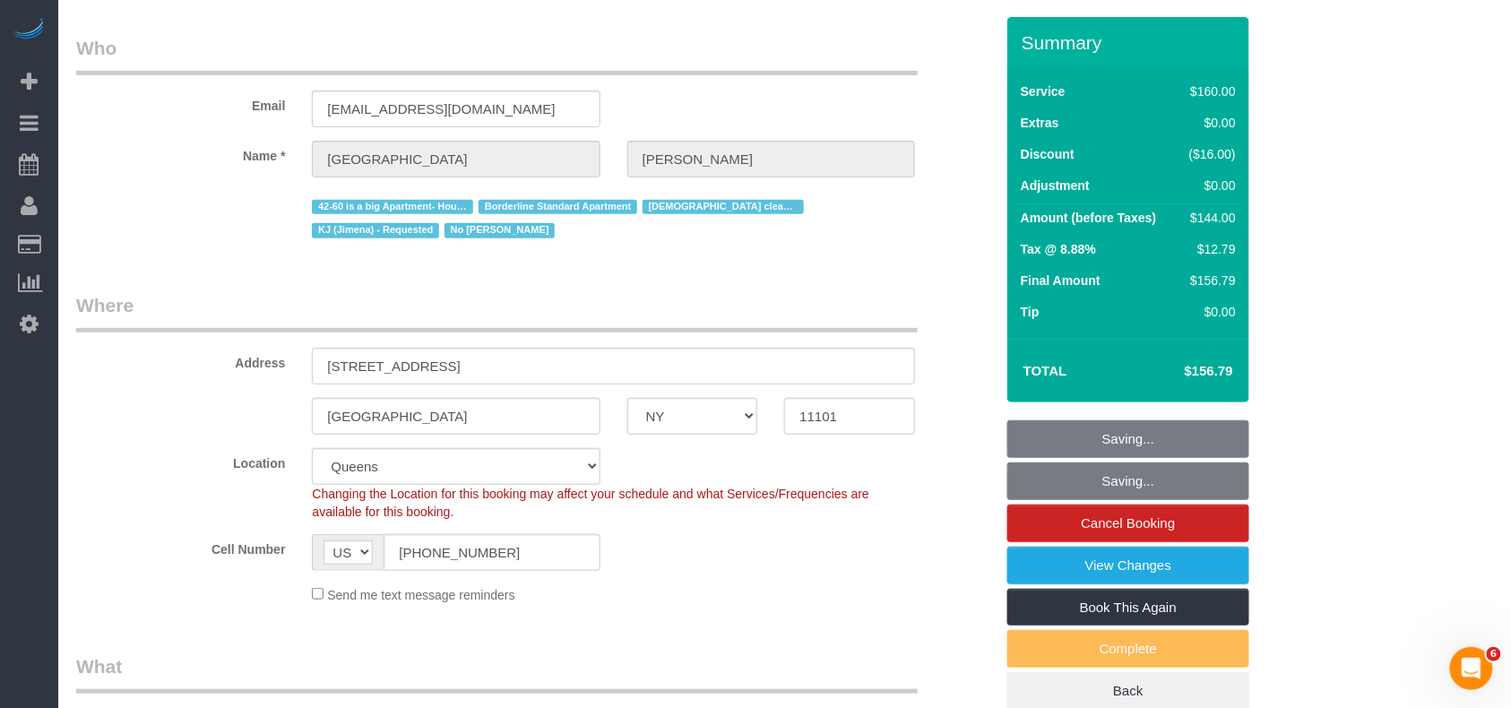
scroll to position [0, 0]
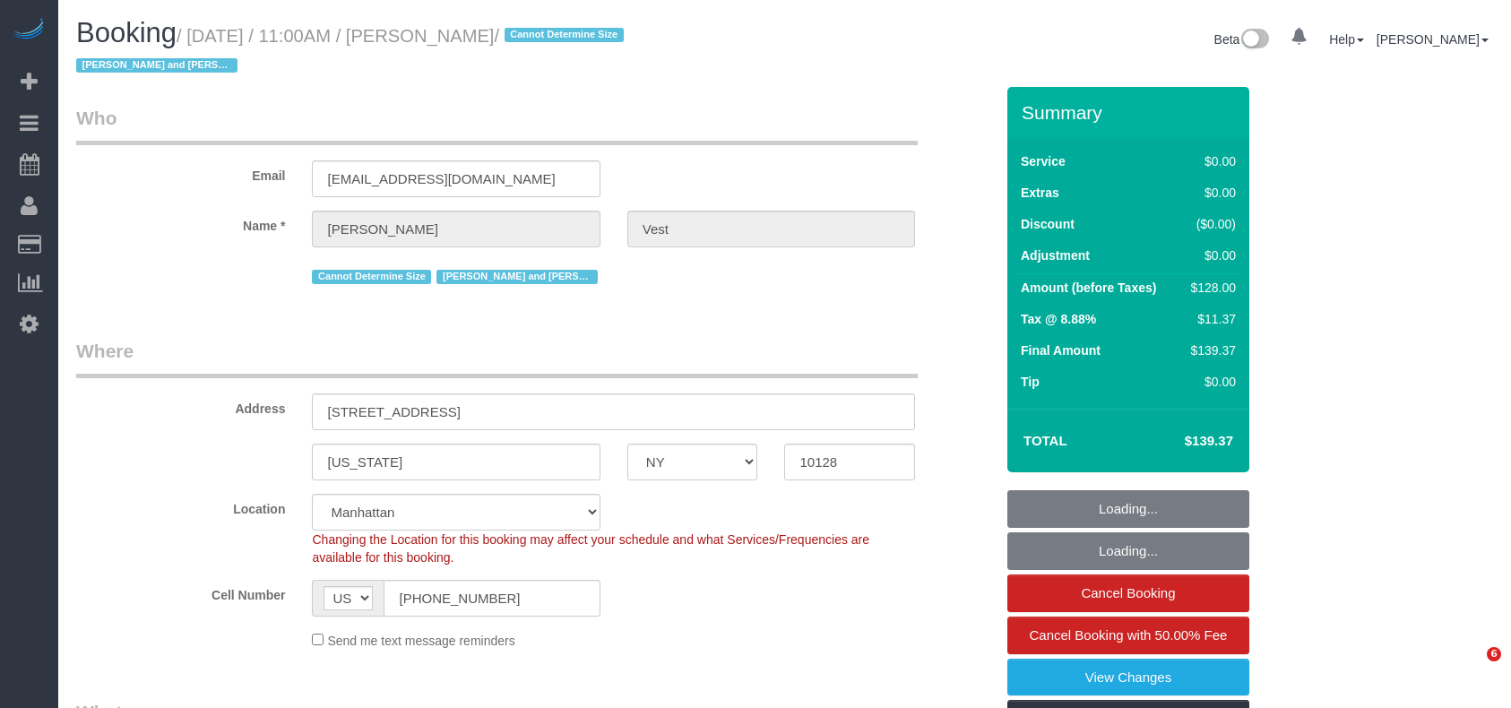
select select "NY"
select select "1"
select select "spot1"
select select "number:57"
select select "number:74"
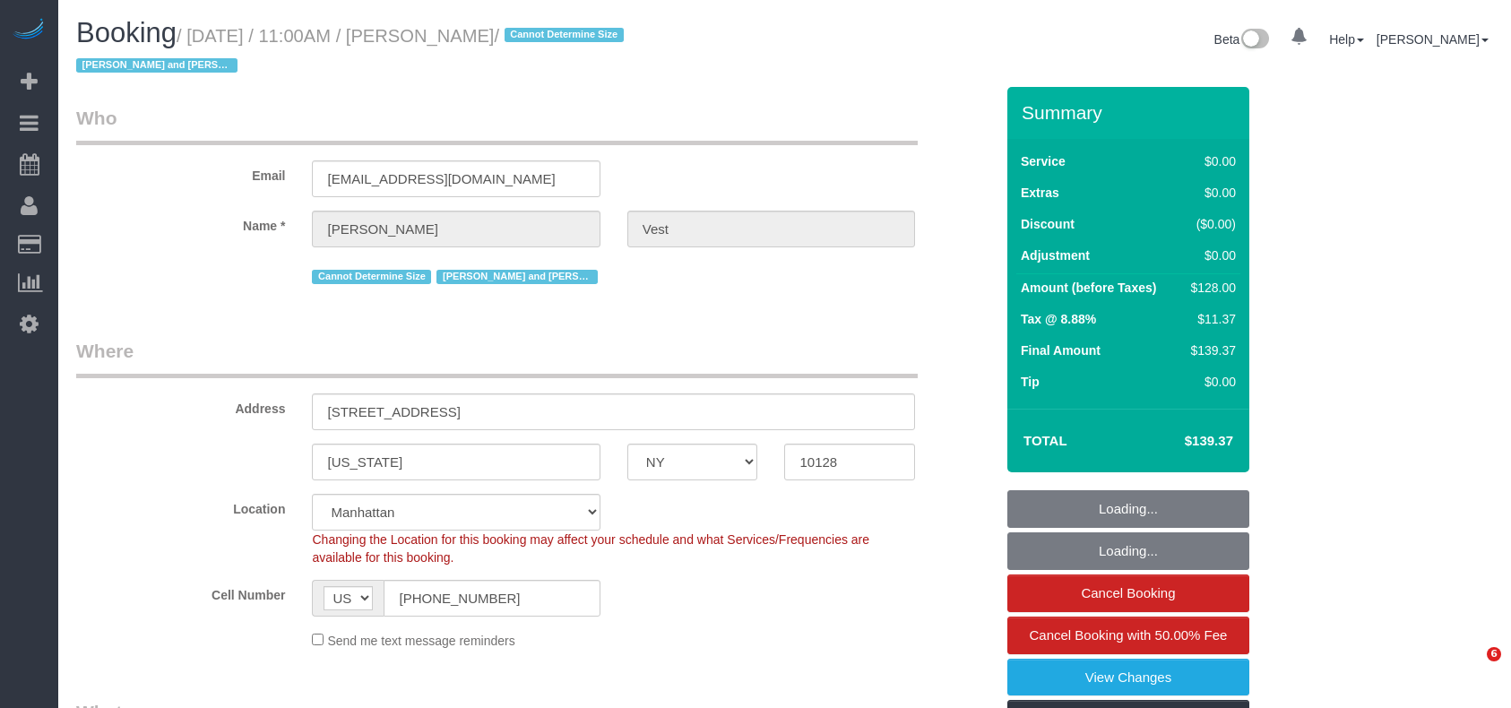
select select "number:15"
select select "number:6"
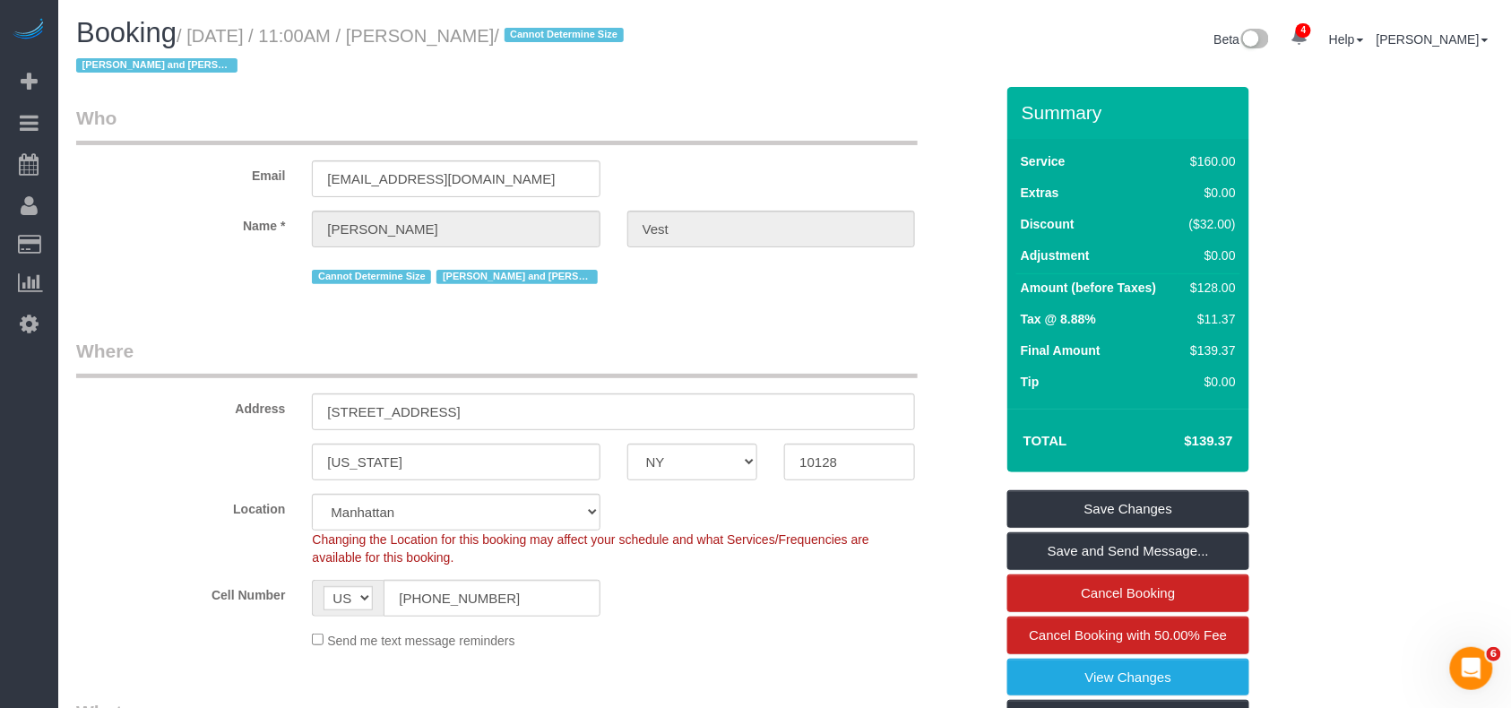
drag, startPoint x: 538, startPoint y: 32, endPoint x: 194, endPoint y: 36, distance: 344.1
click at [194, 36] on small "/ [DATE] / 11:00AM / [PERSON_NAME] / Cannot Determine Size [PERSON_NAME] and [P…" at bounding box center [352, 51] width 553 height 50
copy small "[DATE] / 11:00AM / [PERSON_NAME]"
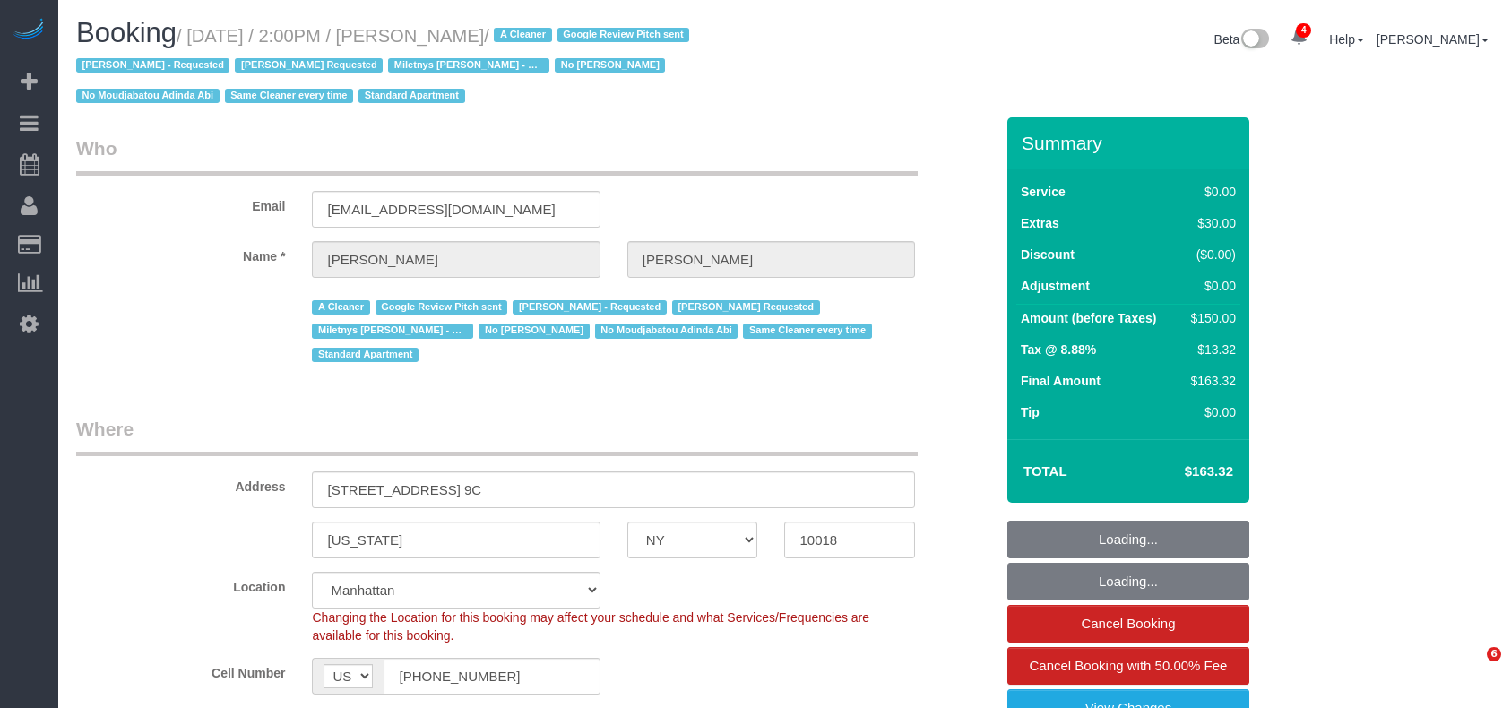
select select "NY"
select select "string:stripe-pm_1Qwq4X4VGloSiKo7oXPvKvA0"
select select "number:56"
select select "number:75"
select select "number:13"
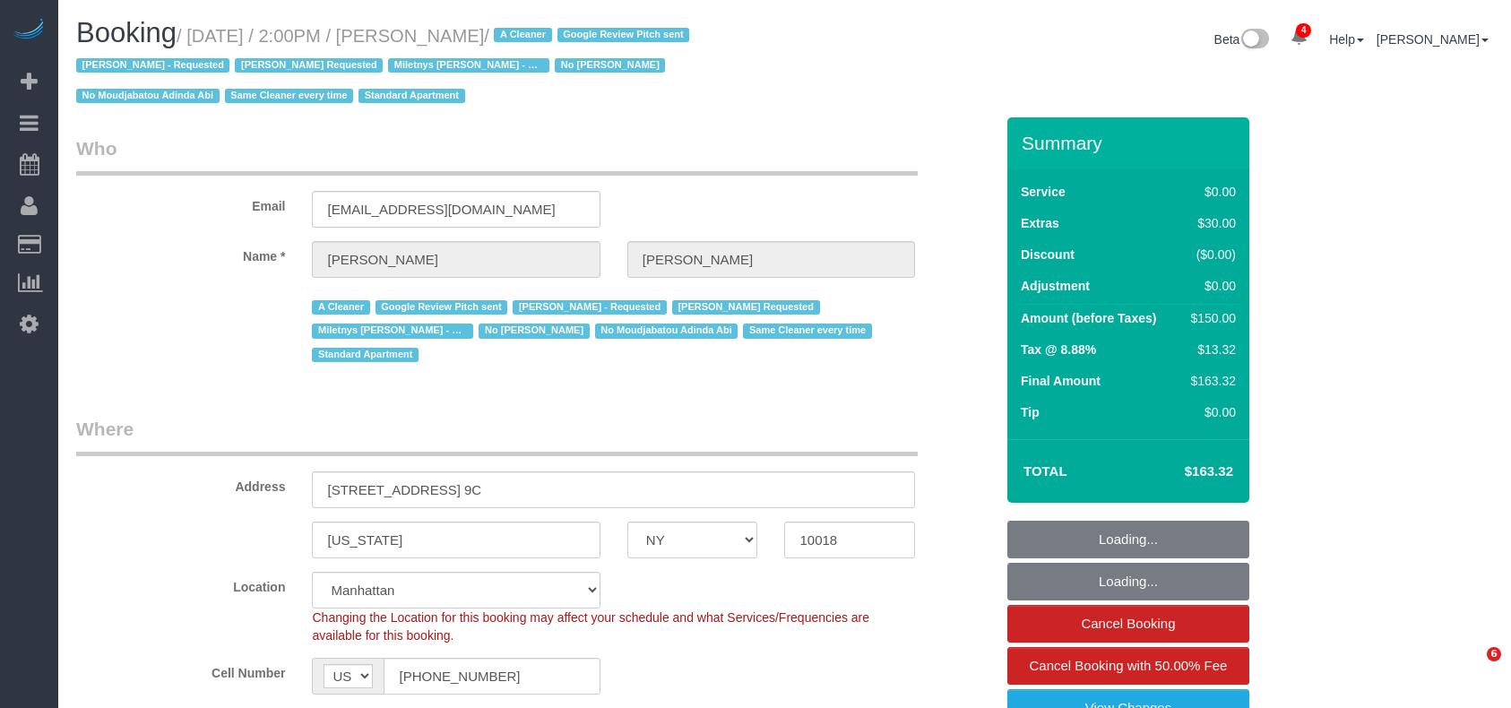
select select "number:5"
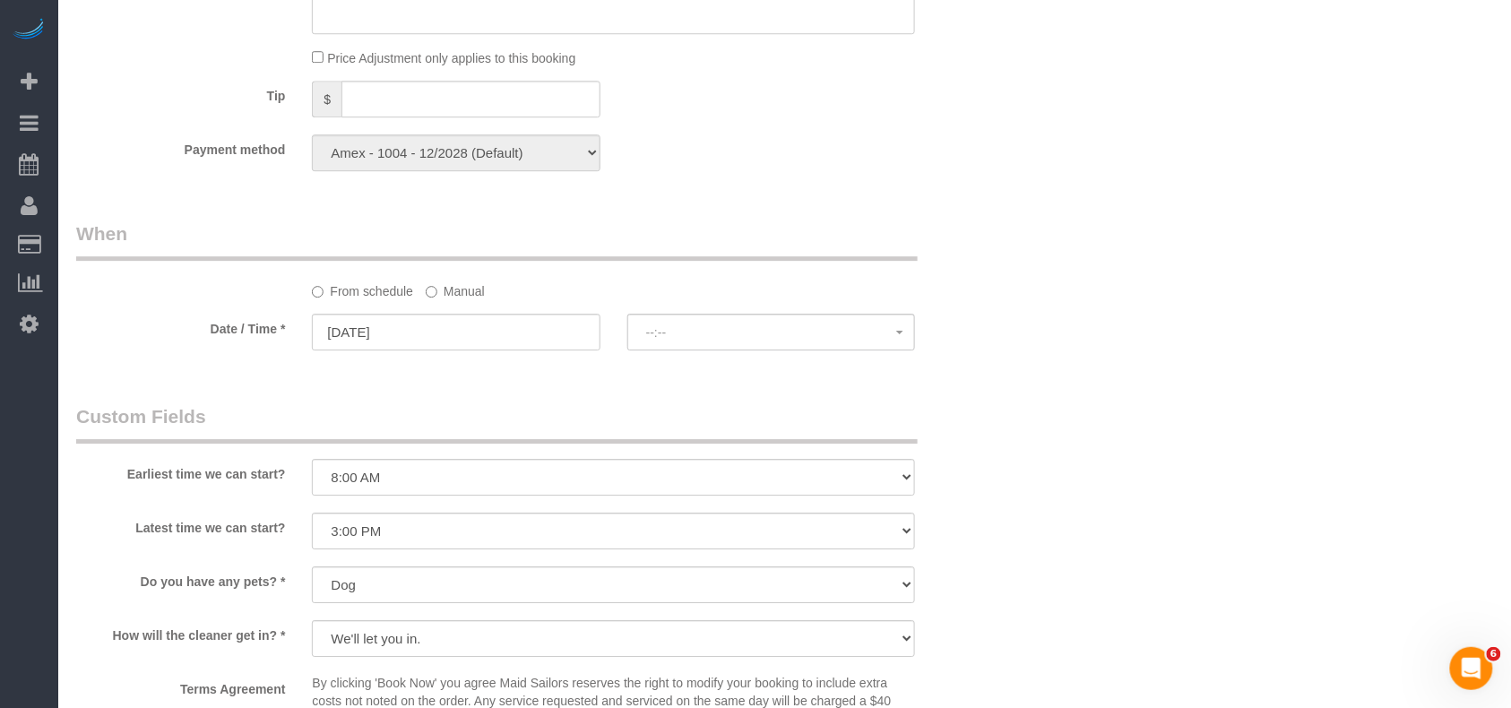
select select "spot1"
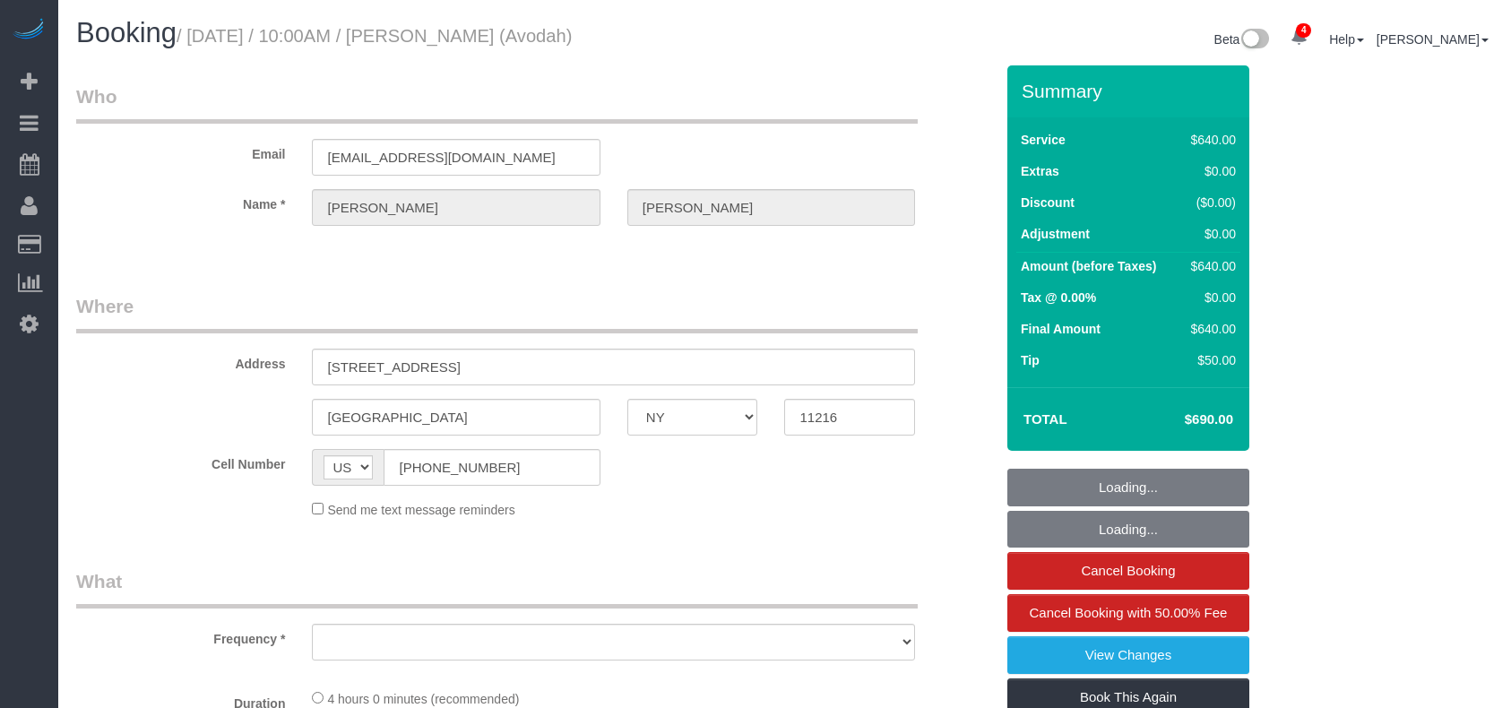
select select "NY"
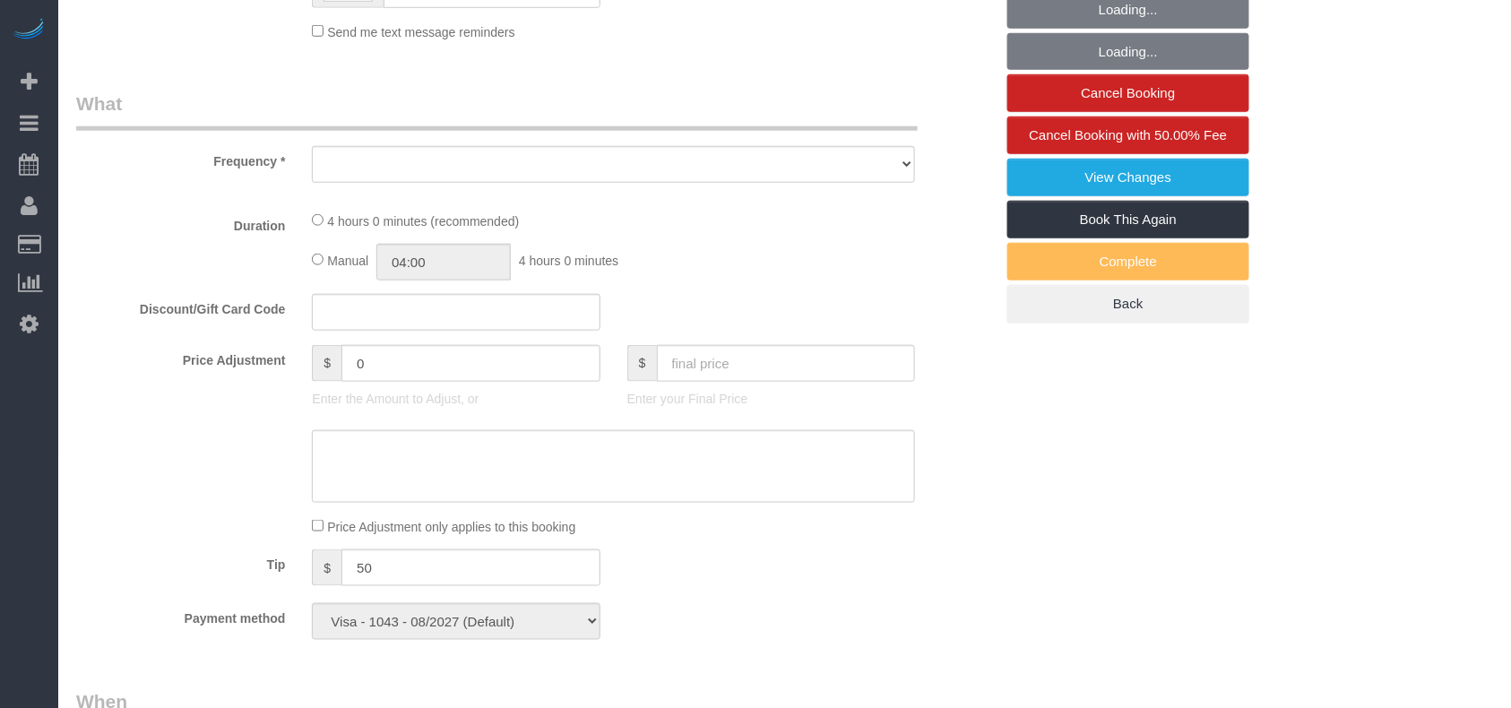
select select "object:1297"
select select "240"
select select "spot1"
select select "number:89"
select select "number:90"
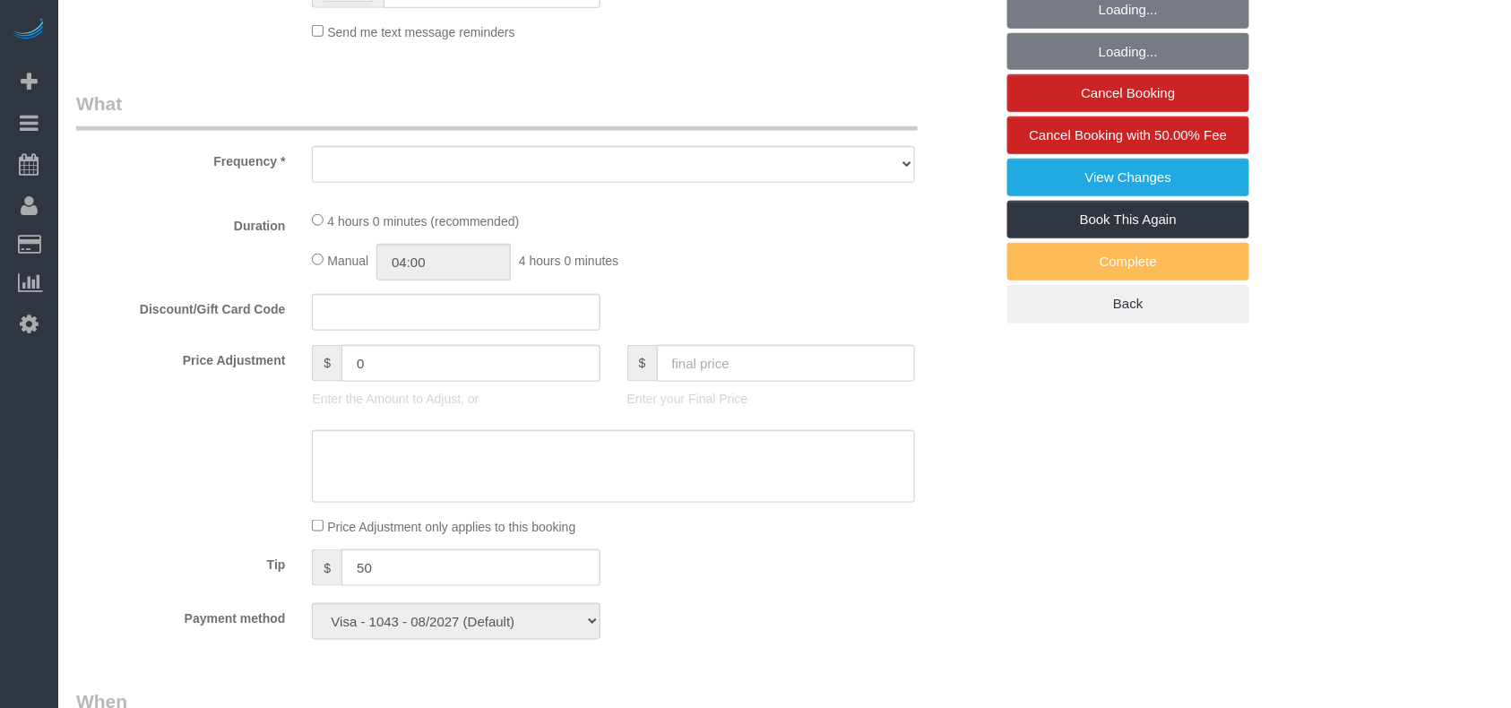
select select "number:15"
select select "number:5"
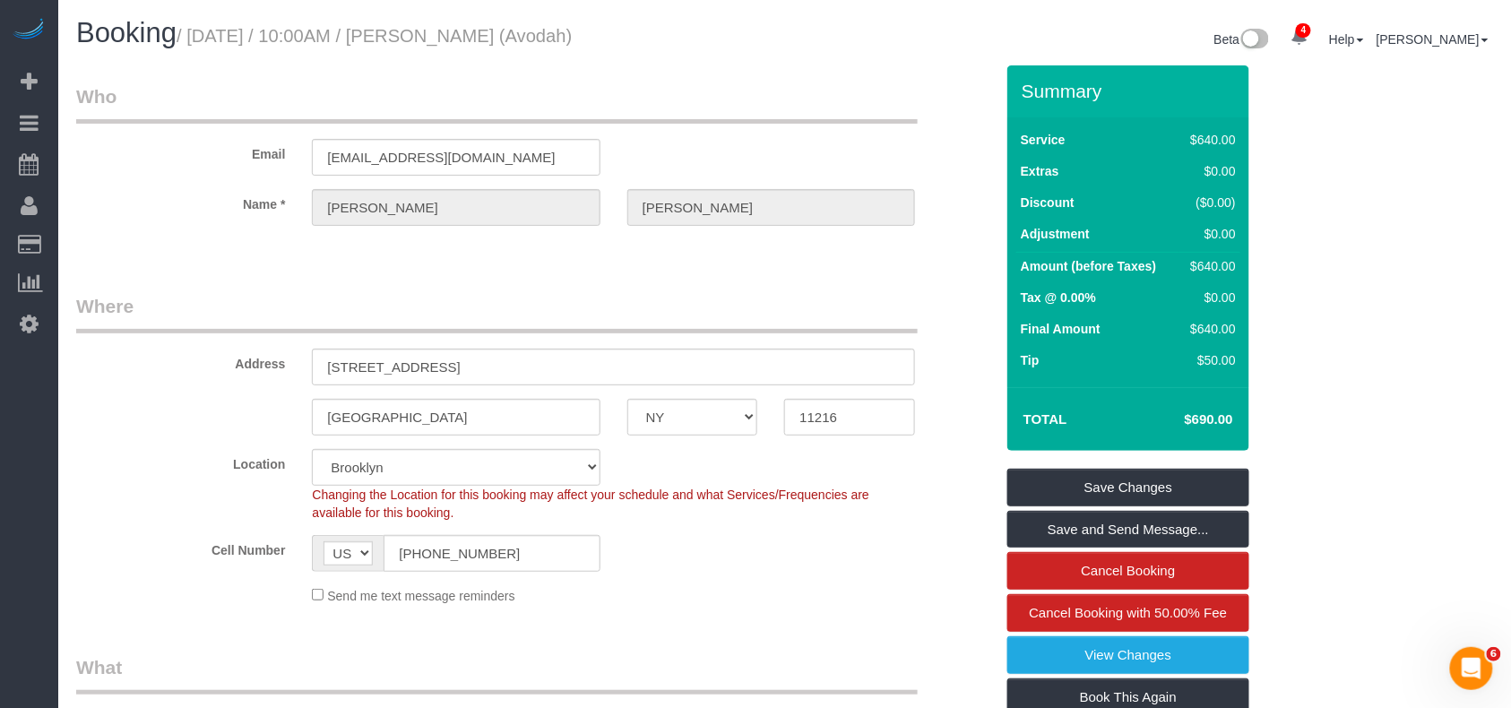
drag, startPoint x: 617, startPoint y: 38, endPoint x: 195, endPoint y: 32, distance: 422.1
click at [195, 32] on h1 "Booking / August 27, 2025 / 10:00AM / Justine Stiftel (Avodah)" at bounding box center [423, 33] width 695 height 30
copy small "August 27, 2025 / 10:00AM / Justine Stiftel (Avodah)"
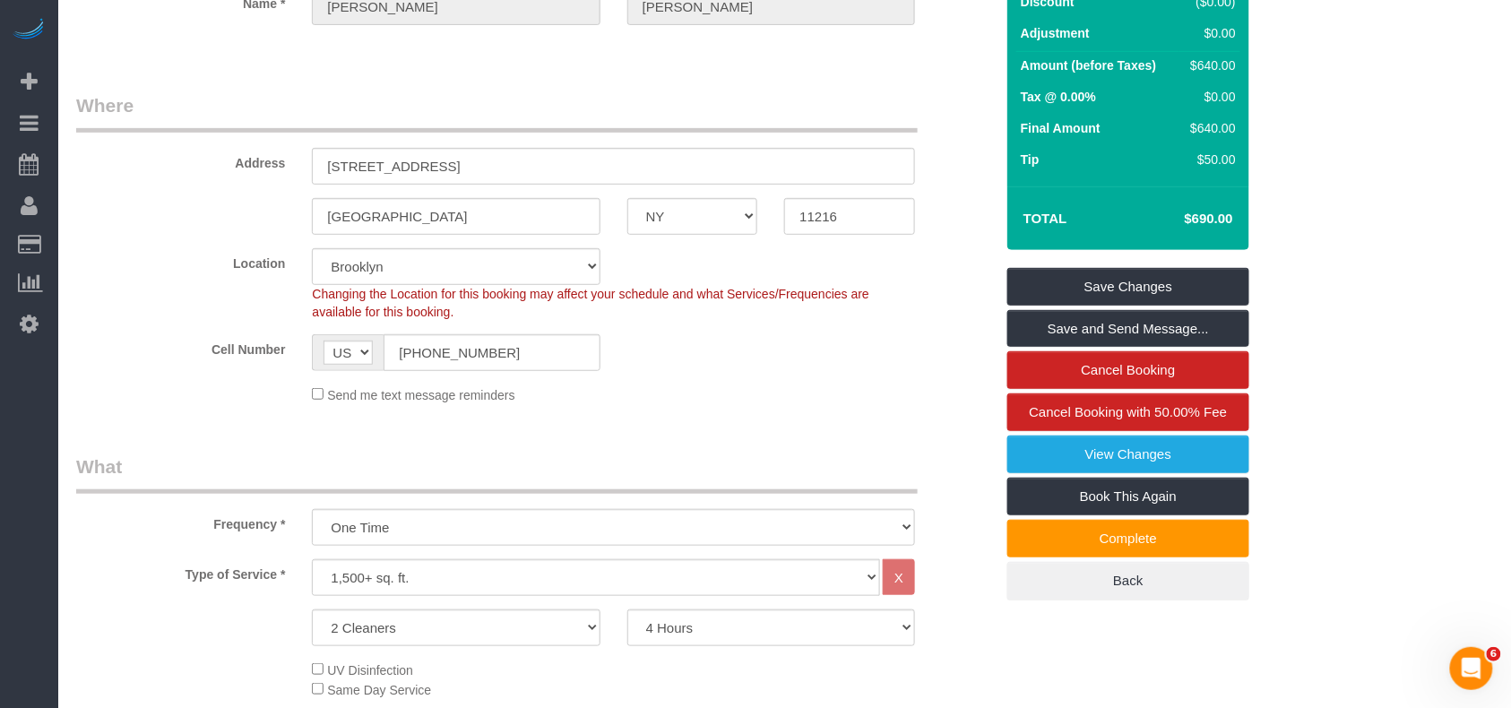
scroll to position [358, 0]
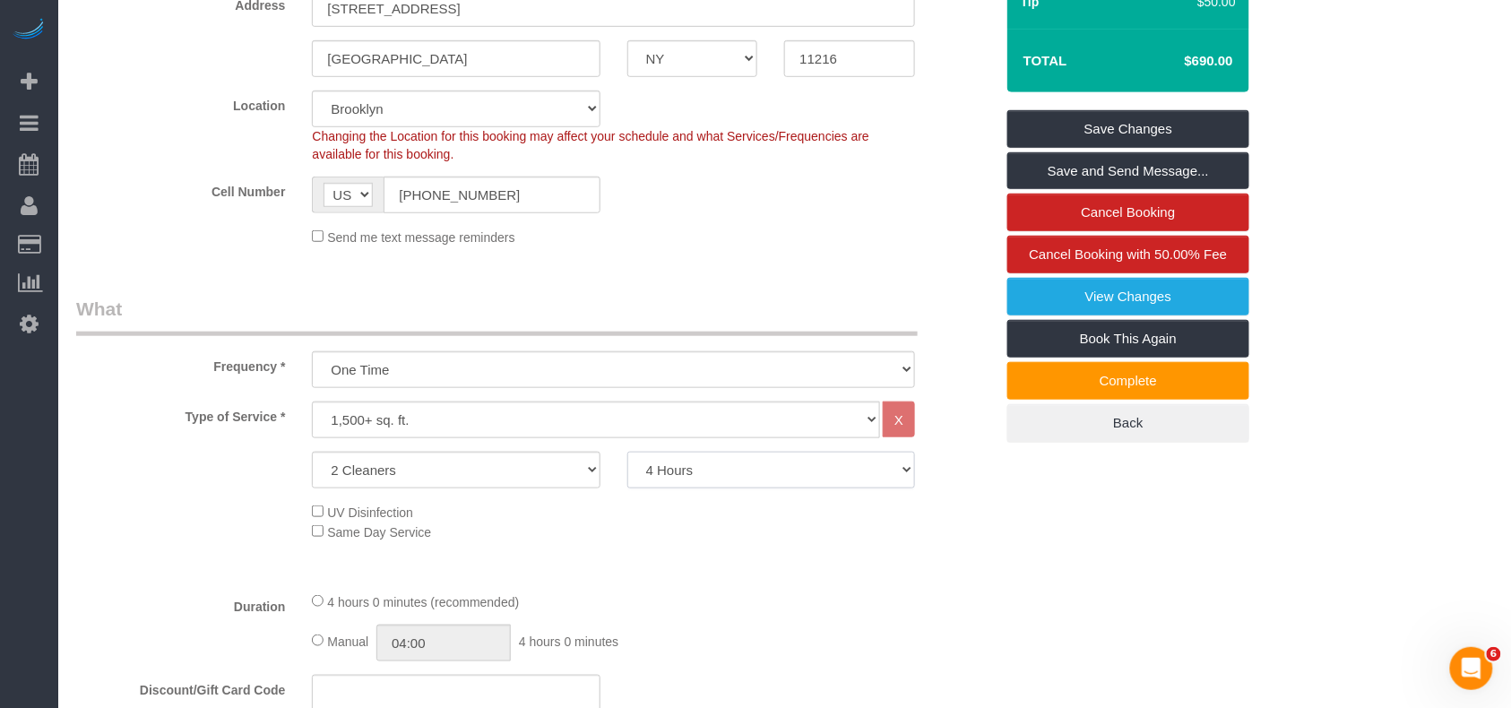
click at [754, 473] on select "2 Hours 2.5 Hours 3 Hours 3.5 Hours 4 Hours 4.5 Hours 5 Hours 5.5 Hours 6 Hours…" at bounding box center [771, 470] width 288 height 37
select select "270"
click at [627, 452] on select "2 Hours 2.5 Hours 3 Hours 3.5 Hours 4 Hours 4.5 Hours 5 Hours 5.5 Hours 6 Hours…" at bounding box center [771, 470] width 288 height 37
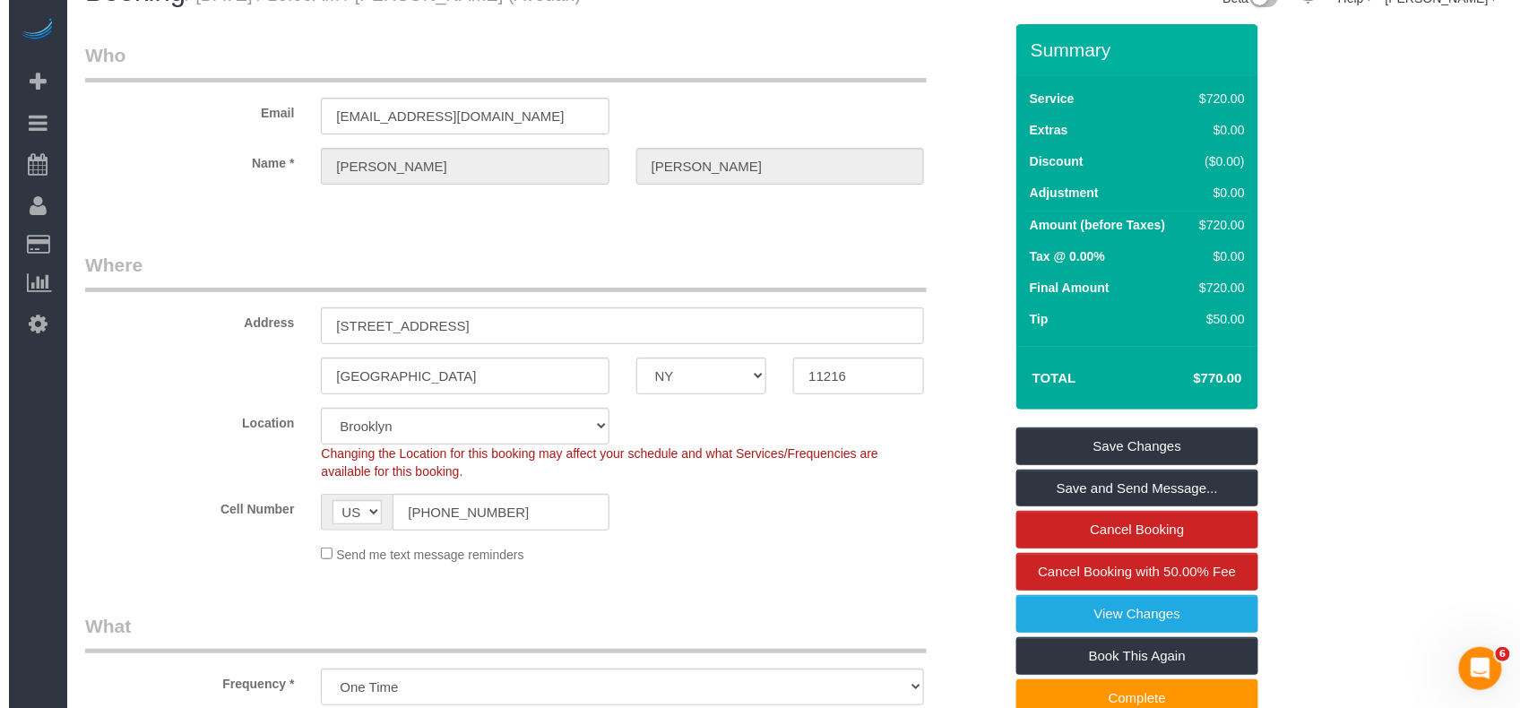
scroll to position [0, 0]
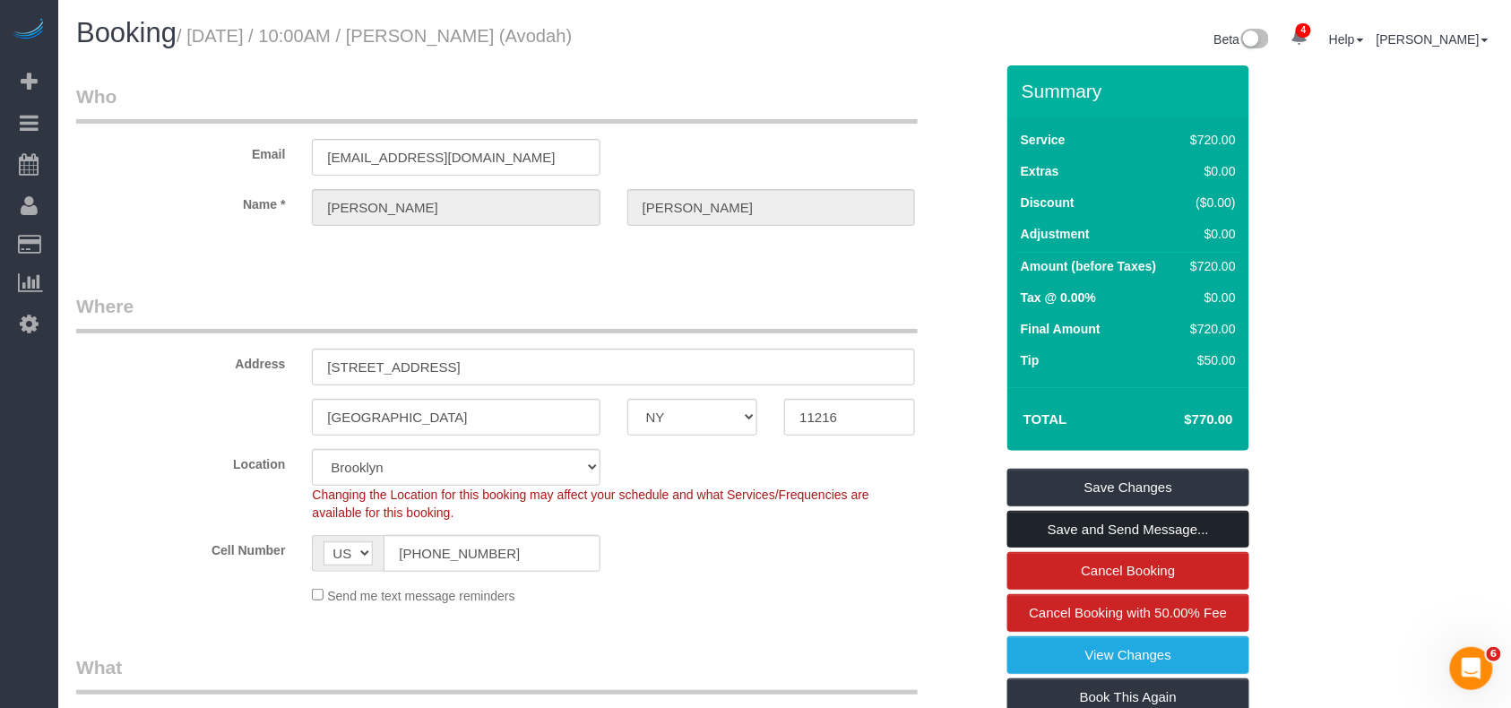
select select "spot44"
click at [1052, 520] on link "Save and Send Message..." at bounding box center [1128, 530] width 242 height 38
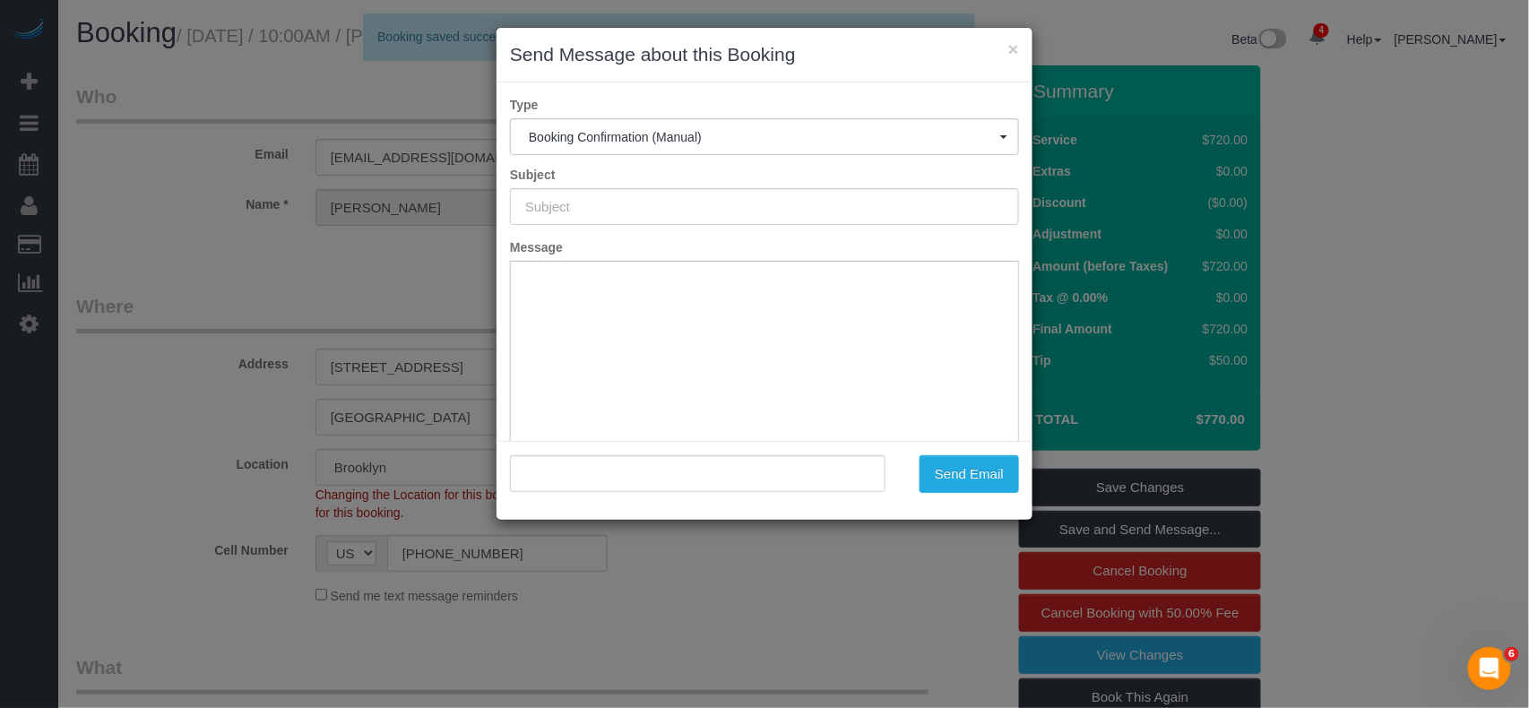
type input "Cleaning Confirmed for 08/27/2025 at 10:00am"
type input ""Justine Stiftel" <jstiftel@avodah.net>"
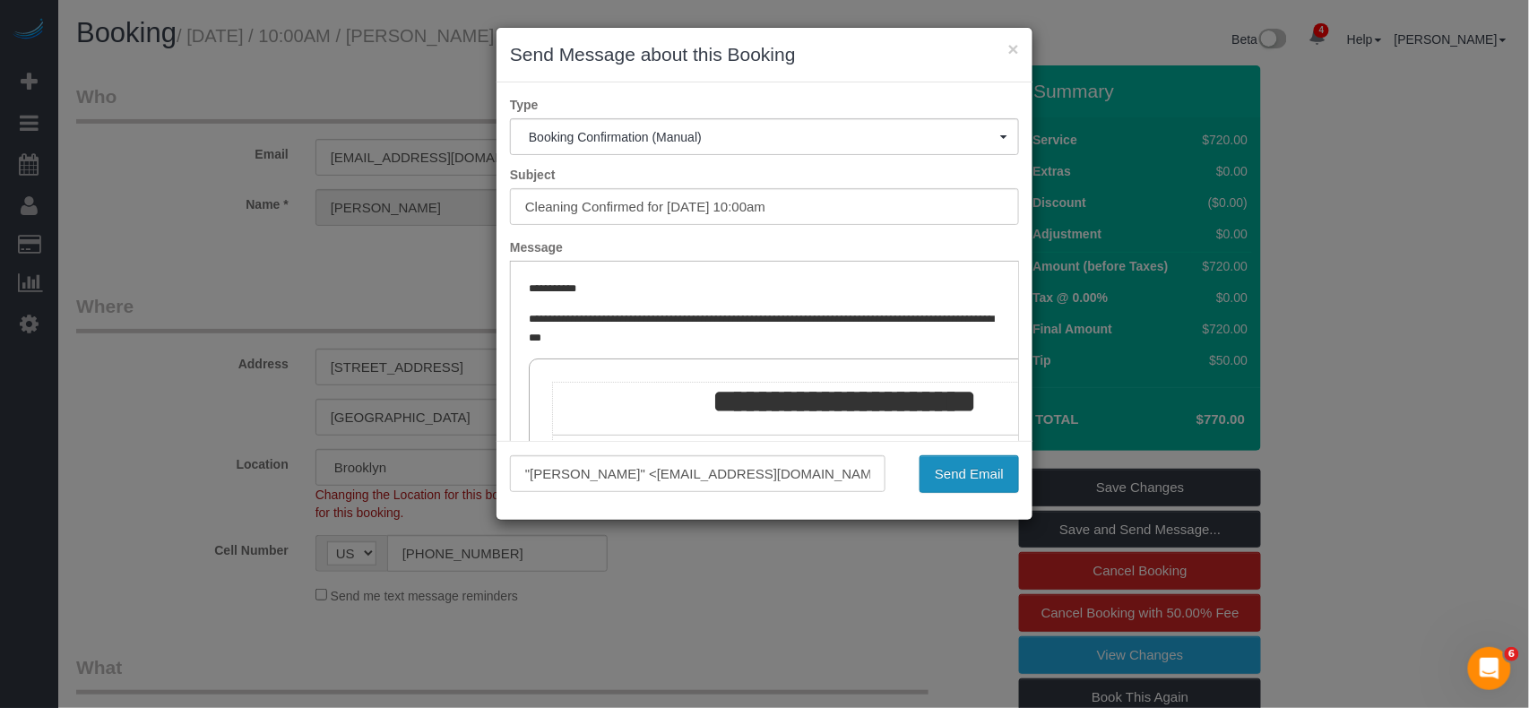
click at [991, 473] on button "Send Email" at bounding box center [968, 474] width 99 height 38
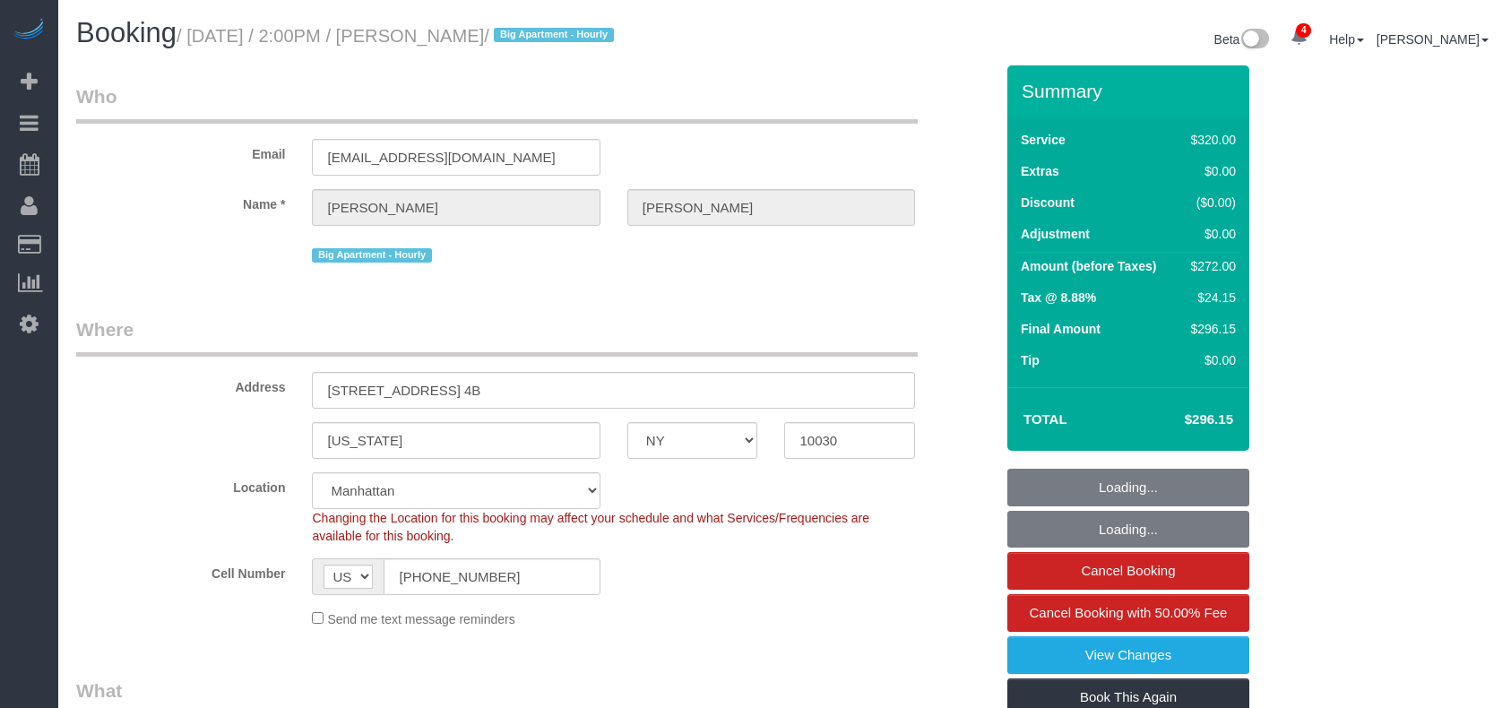
select select "NY"
select select "string:stripe-pm_1Rf2gy4VGloSiKo7S6Ideuvg"
select select "spot1"
select select "number:89"
select select "number:90"
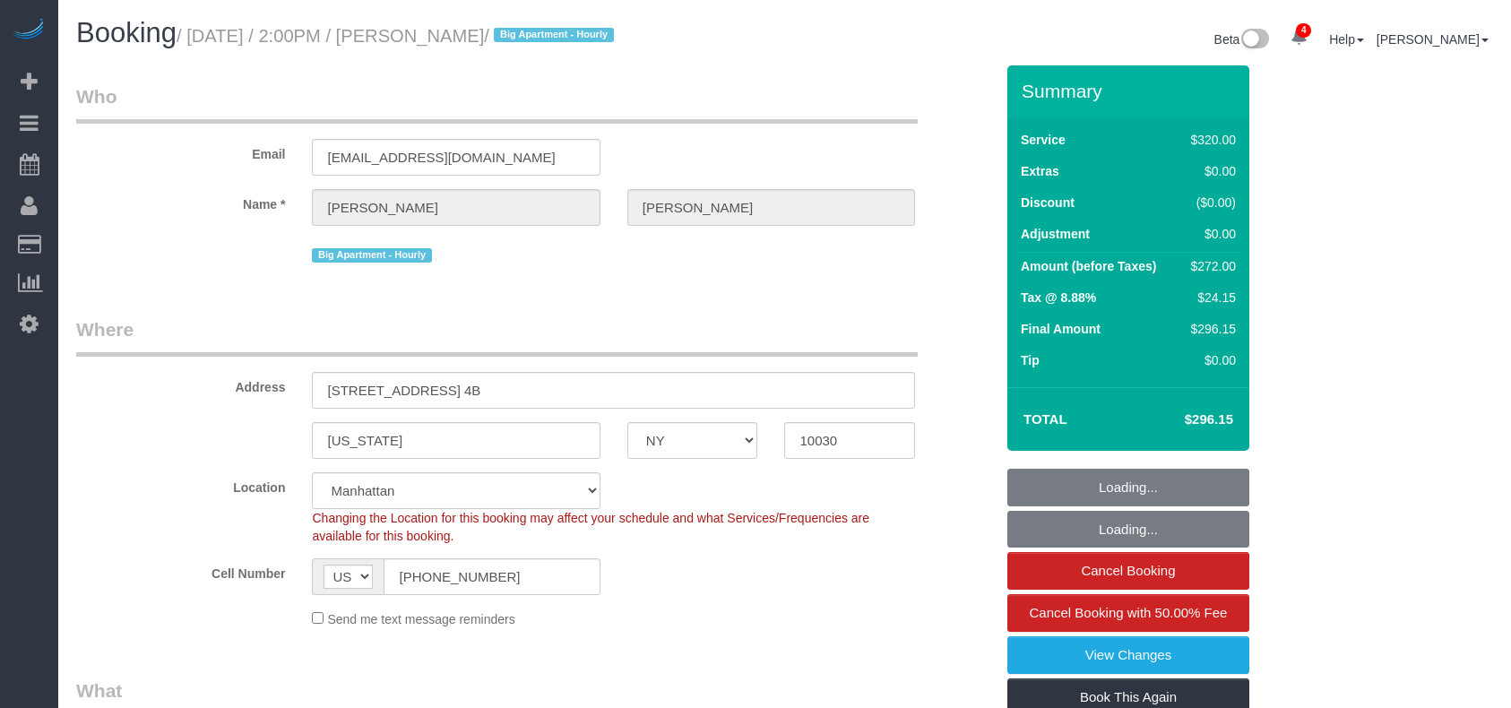
select select "number:15"
select select "number:5"
select select "object:819"
click at [195, 37] on small "/ [DATE] / 2:00PM / [PERSON_NAME] / Big Apartment - Hourly" at bounding box center [398, 36] width 443 height 20
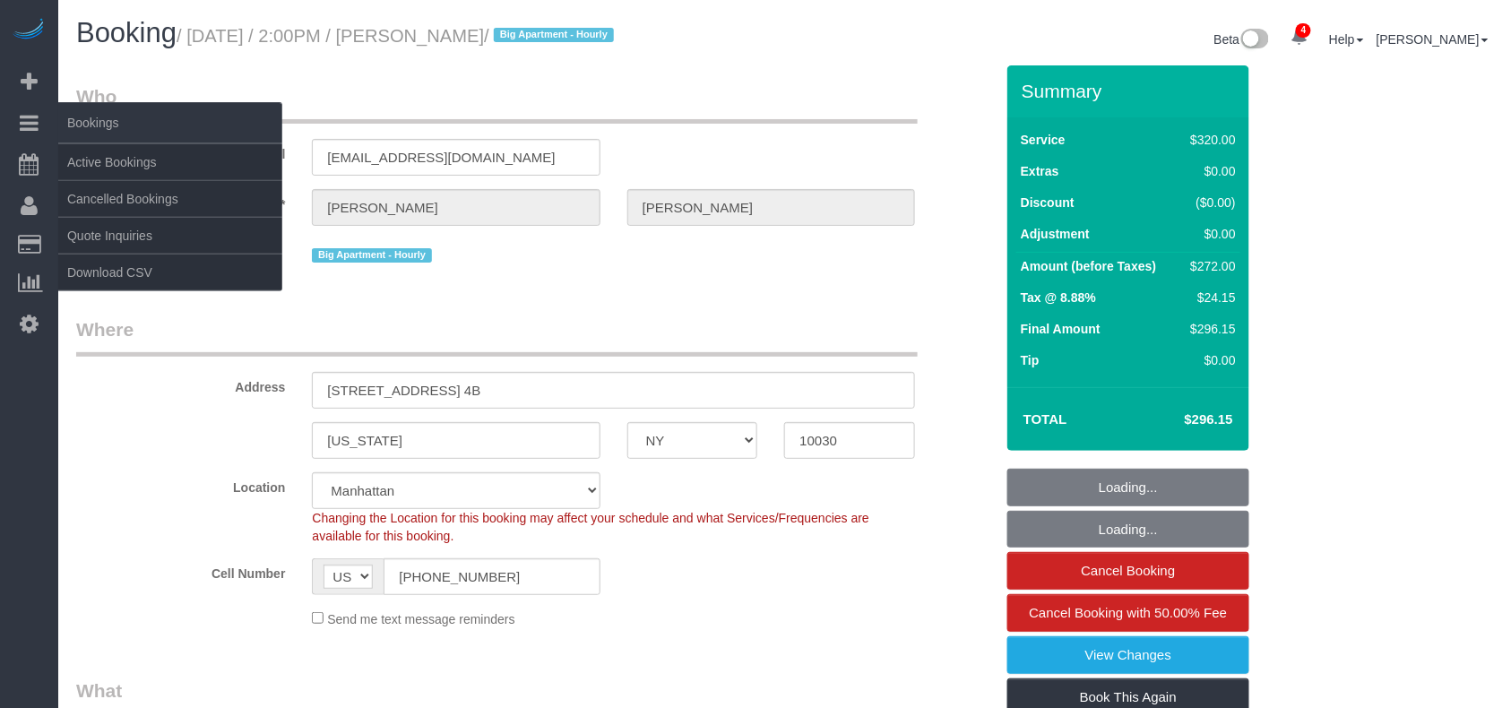
select select "240"
